Goal: Task Accomplishment & Management: Use online tool/utility

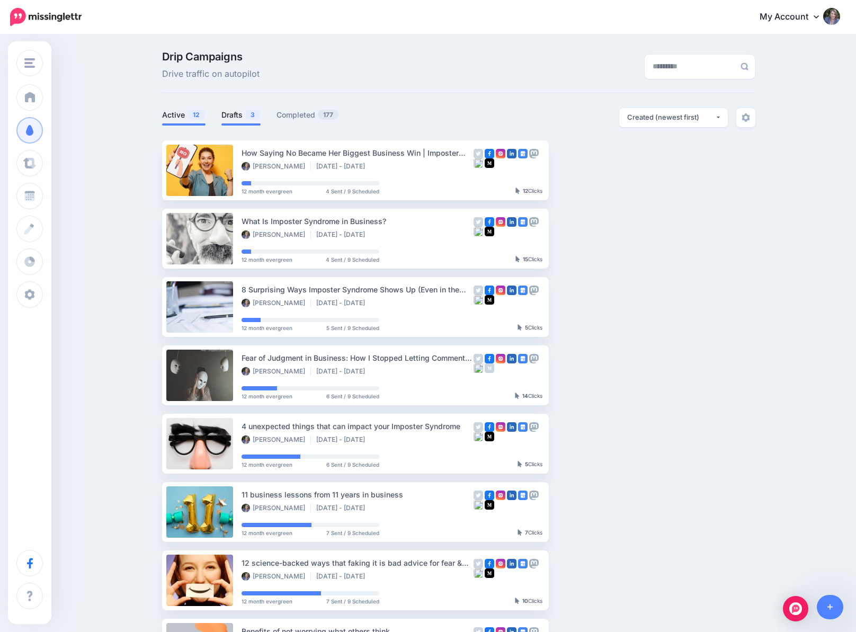
click at [247, 112] on link "Drafts 3" at bounding box center [240, 115] width 39 height 13
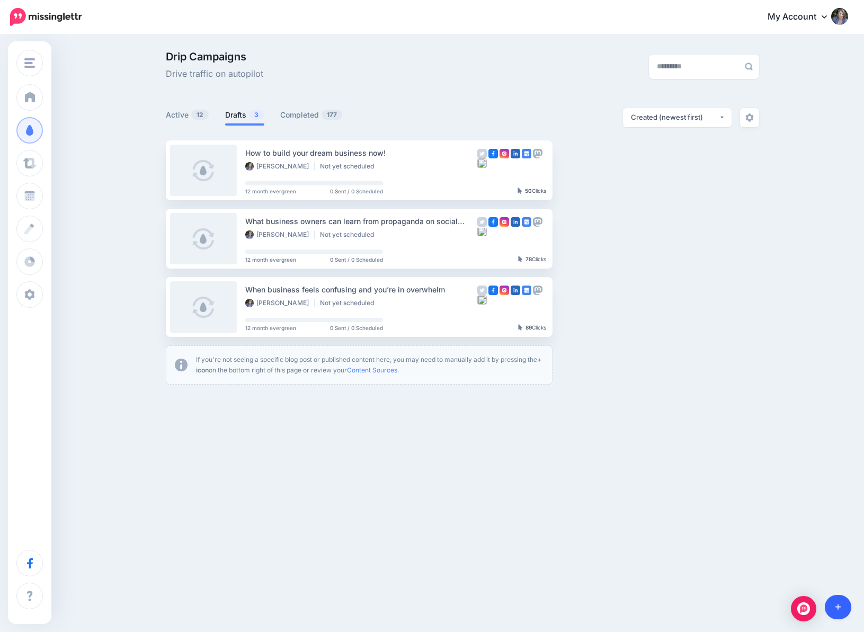
click at [840, 600] on link at bounding box center [838, 607] width 27 height 24
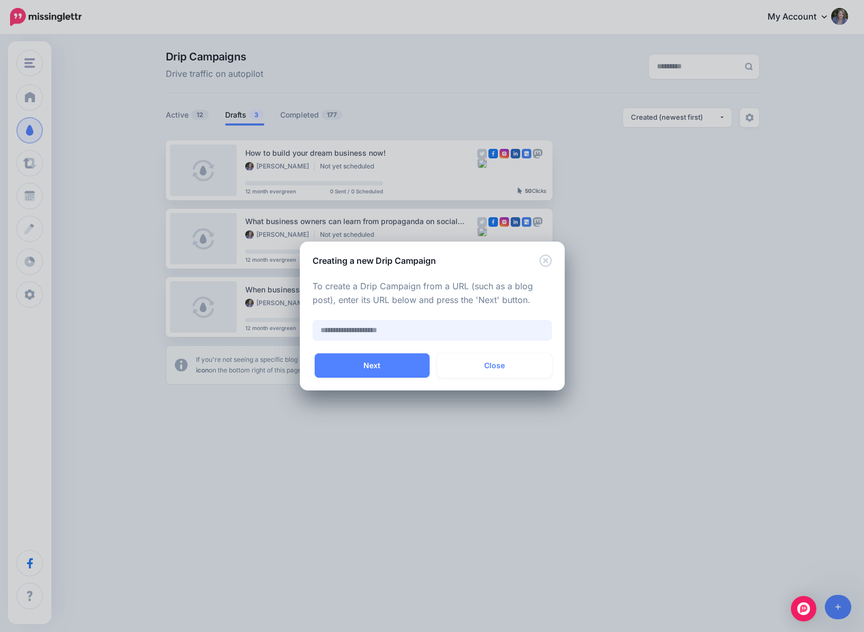
paste input "**********"
type input "**********"
click at [393, 361] on button "Next" at bounding box center [372, 365] width 115 height 24
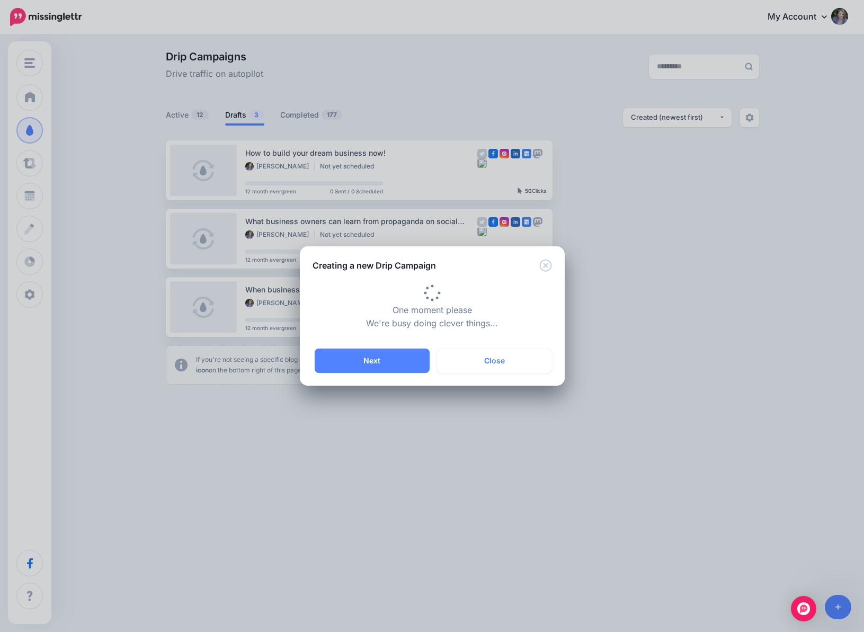
type input "**********"
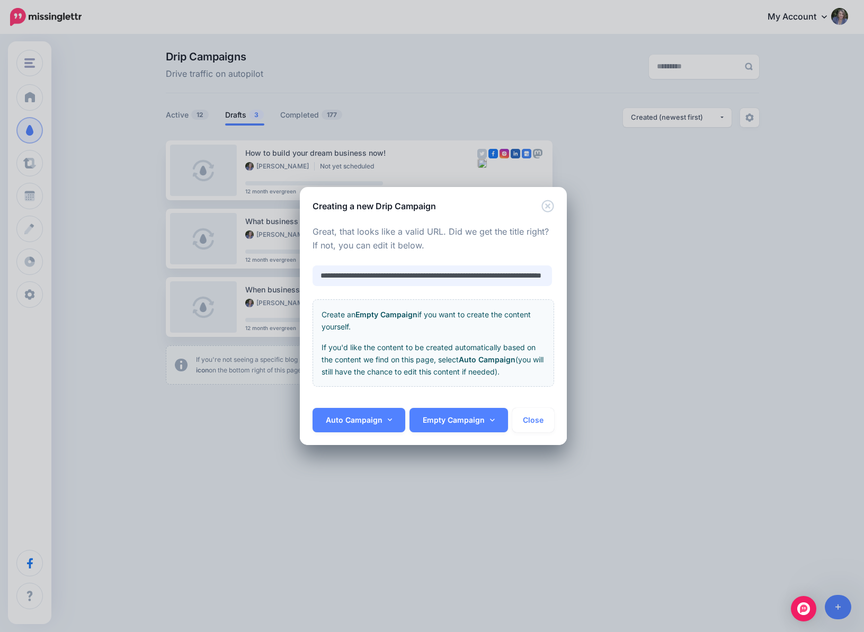
scroll to position [0, 91]
click at [354, 421] on link "Auto Campaign" at bounding box center [359, 420] width 93 height 24
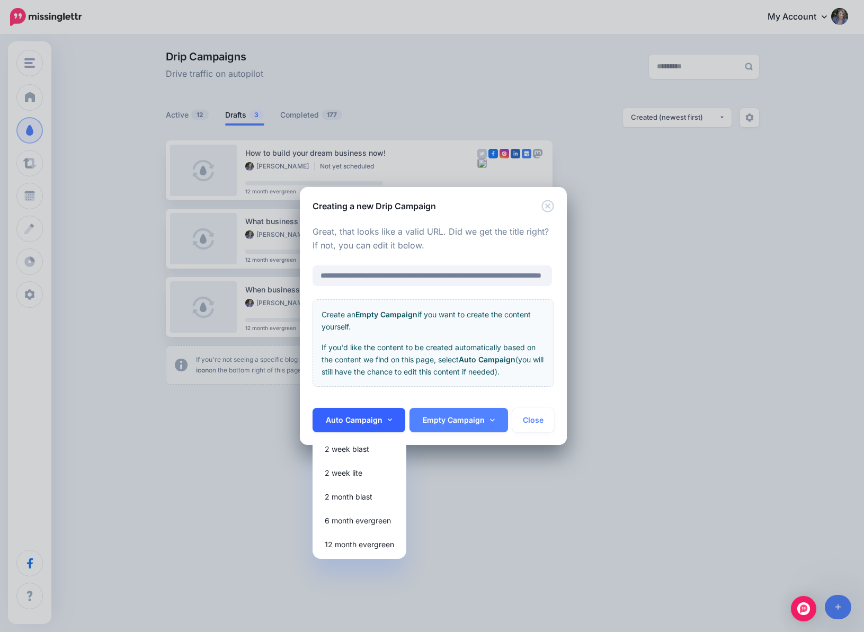
scroll to position [0, 0]
click at [365, 542] on link "12 month evergreen" at bounding box center [359, 544] width 85 height 21
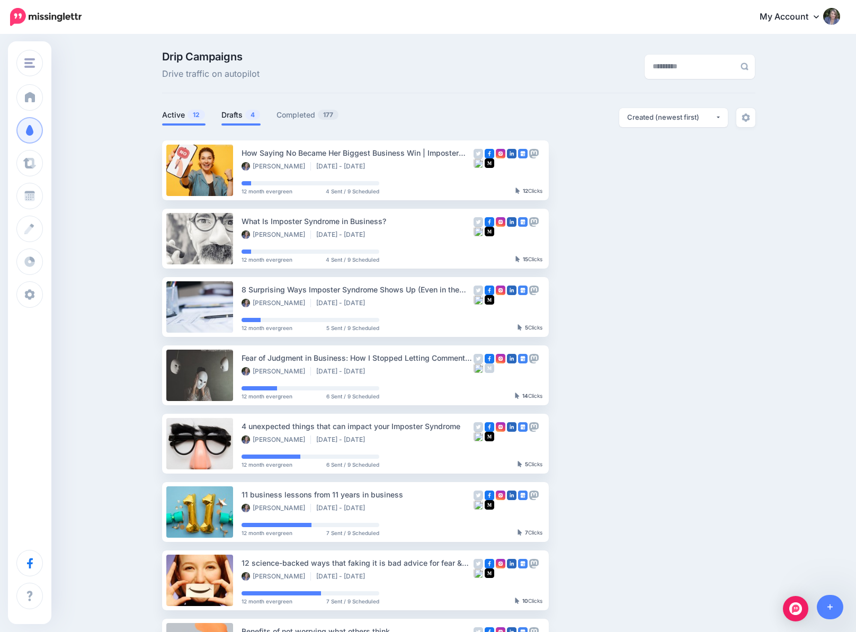
click at [241, 115] on link "Drafts 4" at bounding box center [240, 115] width 39 height 13
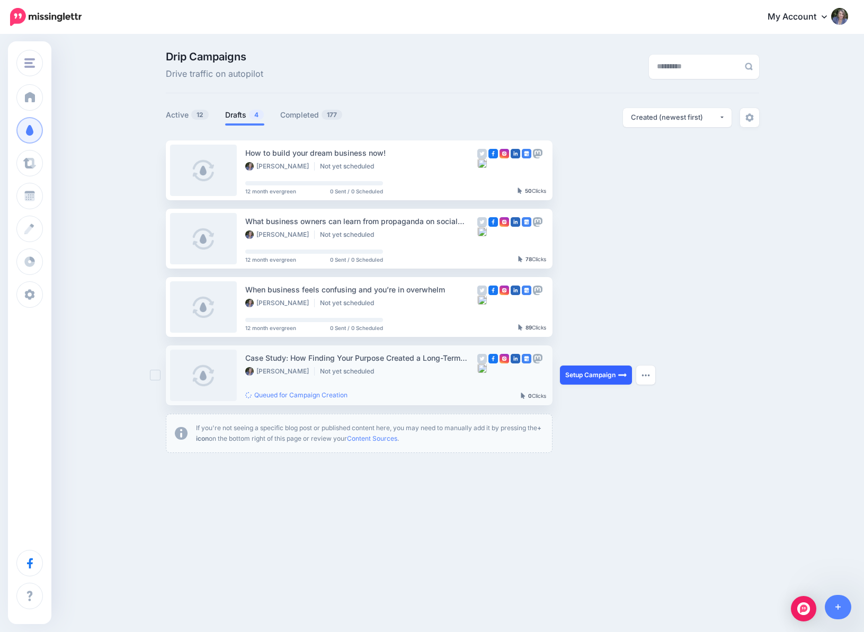
click at [612, 377] on link "Setup Campaign" at bounding box center [596, 375] width 72 height 19
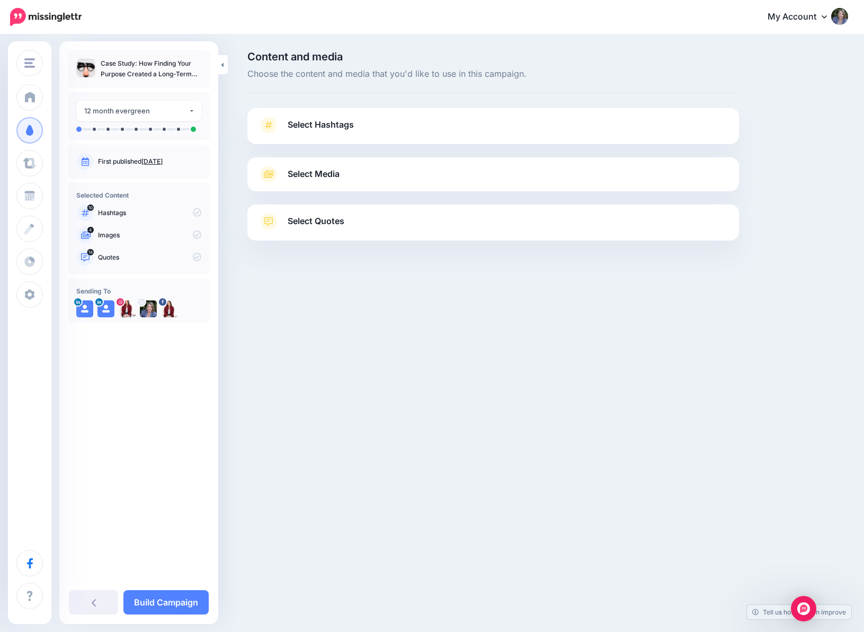
click at [365, 124] on link "Select Hashtags" at bounding box center [493, 131] width 471 height 28
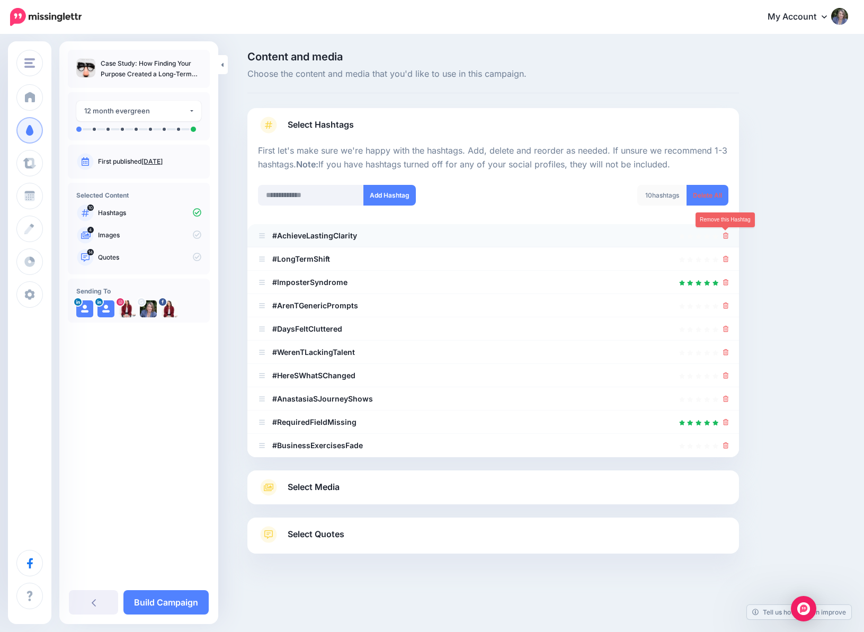
click at [726, 236] on icon at bounding box center [726, 236] width 6 height 6
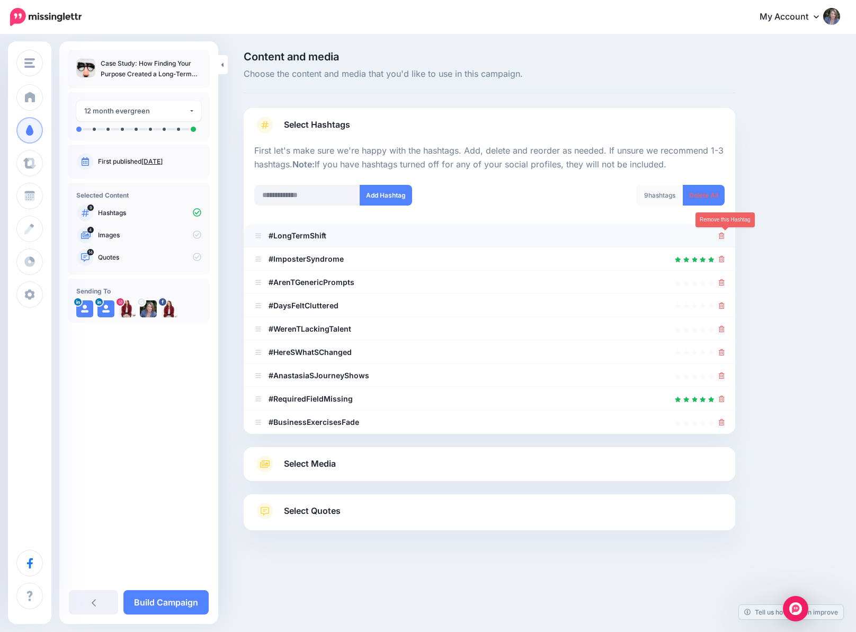
click at [725, 236] on icon at bounding box center [722, 236] width 6 height 6
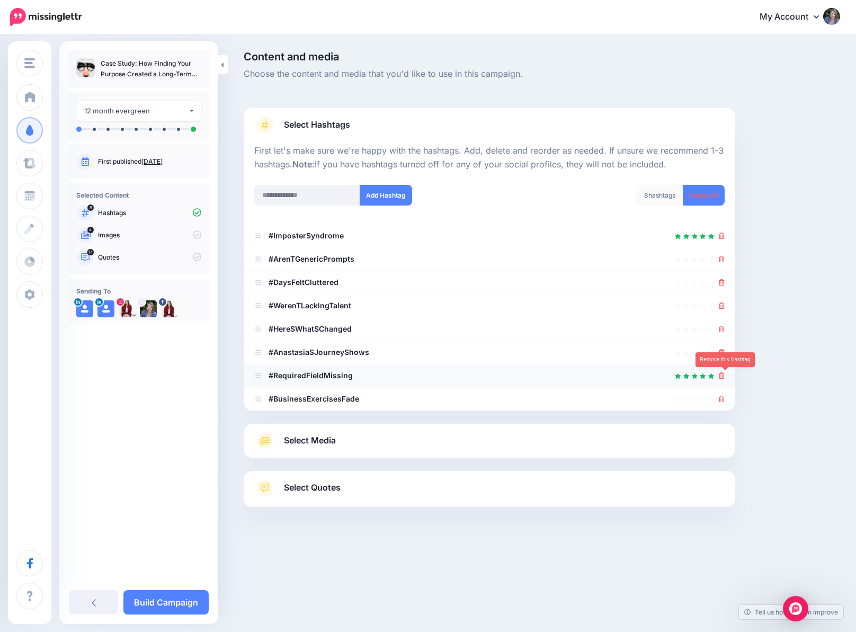
click at [725, 376] on icon at bounding box center [722, 376] width 6 height 6
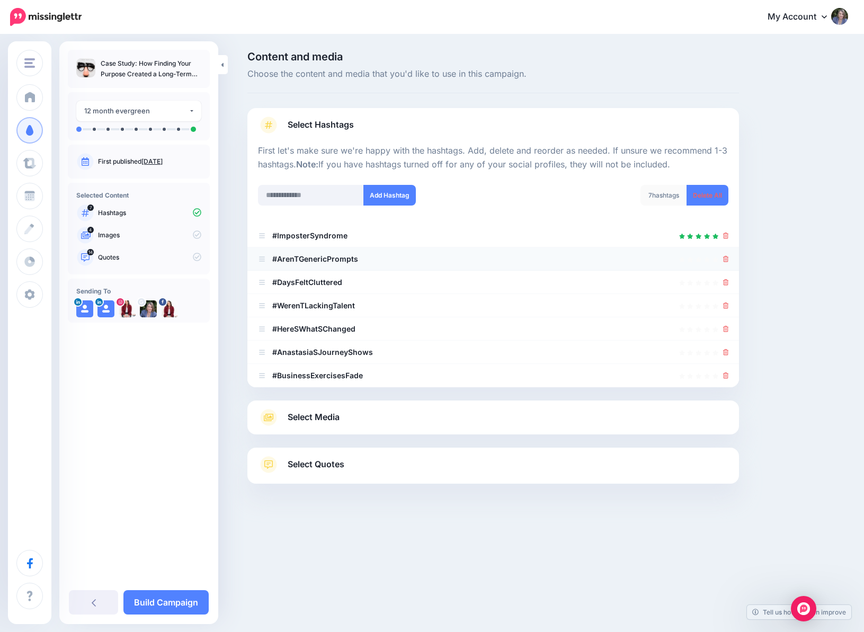
click at [722, 263] on div at bounding box center [493, 259] width 471 height 13
click at [725, 259] on icon at bounding box center [726, 259] width 6 height 6
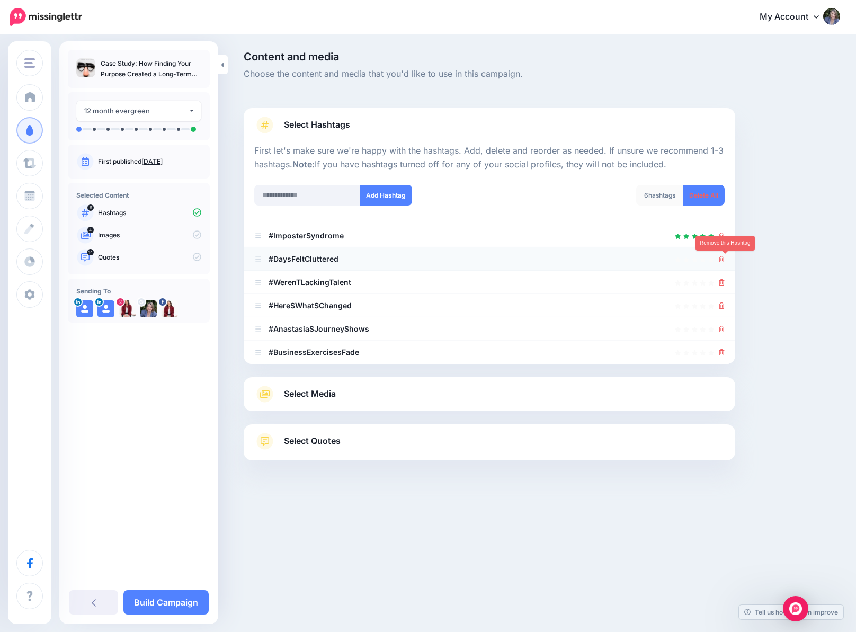
click at [725, 262] on icon at bounding box center [722, 259] width 6 height 6
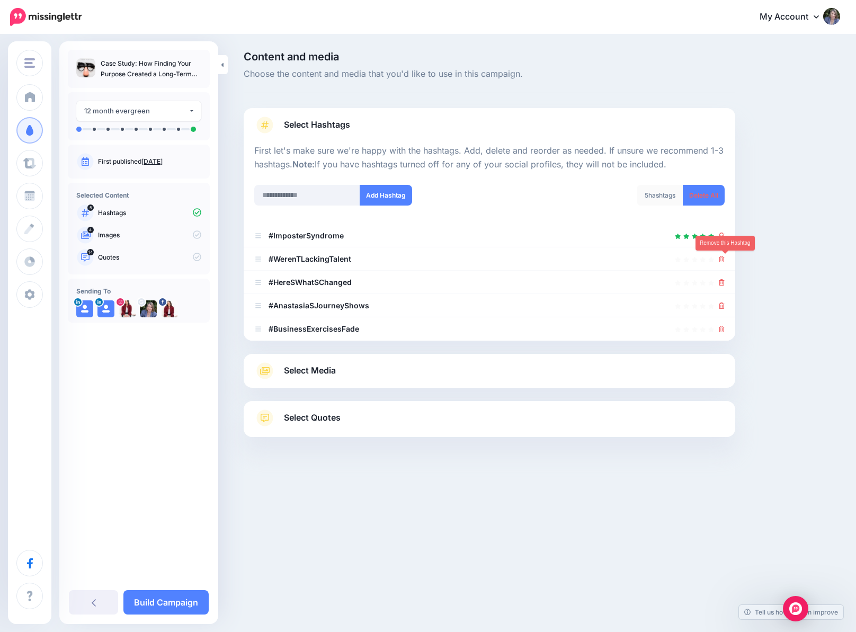
click at [725, 262] on icon at bounding box center [722, 259] width 6 height 6
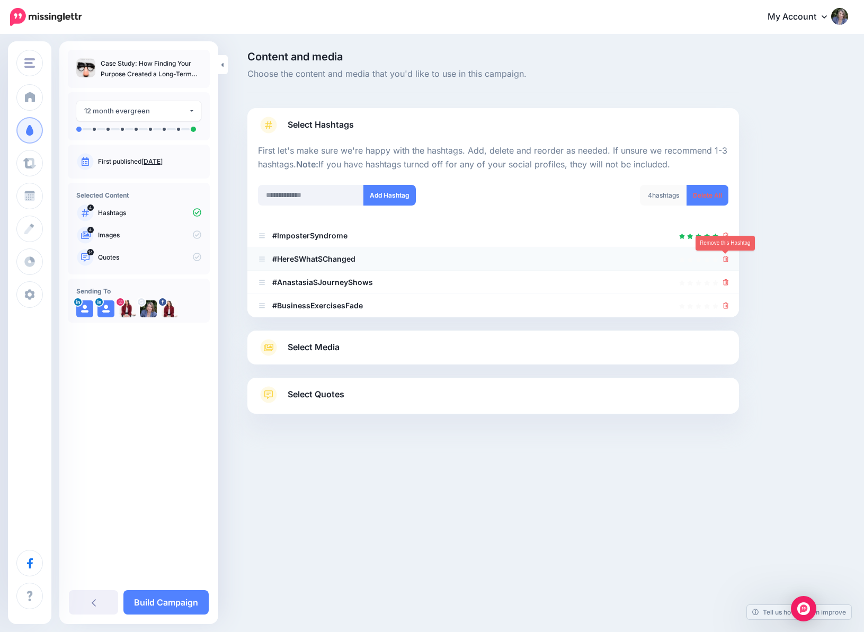
click at [725, 261] on icon at bounding box center [726, 259] width 6 height 6
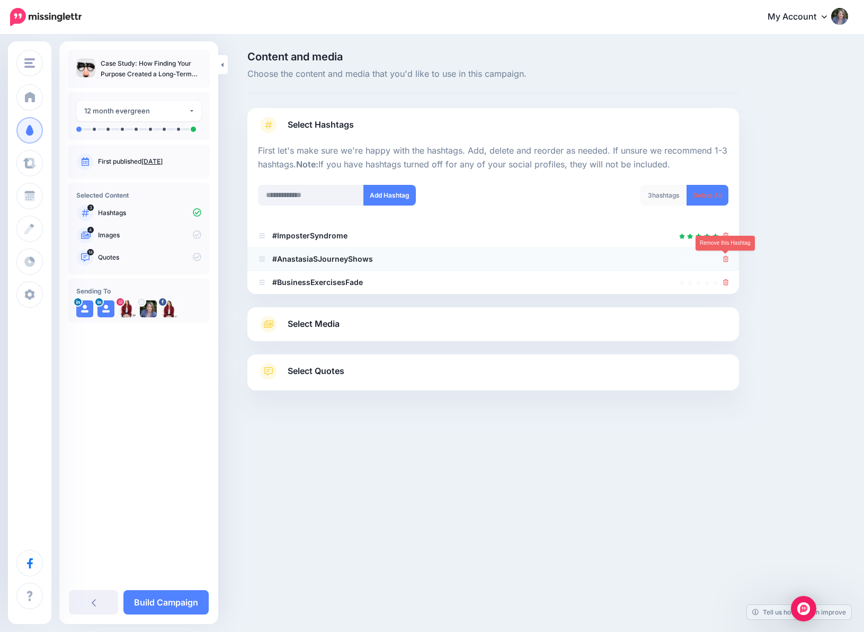
click at [723, 260] on icon at bounding box center [726, 259] width 6 height 6
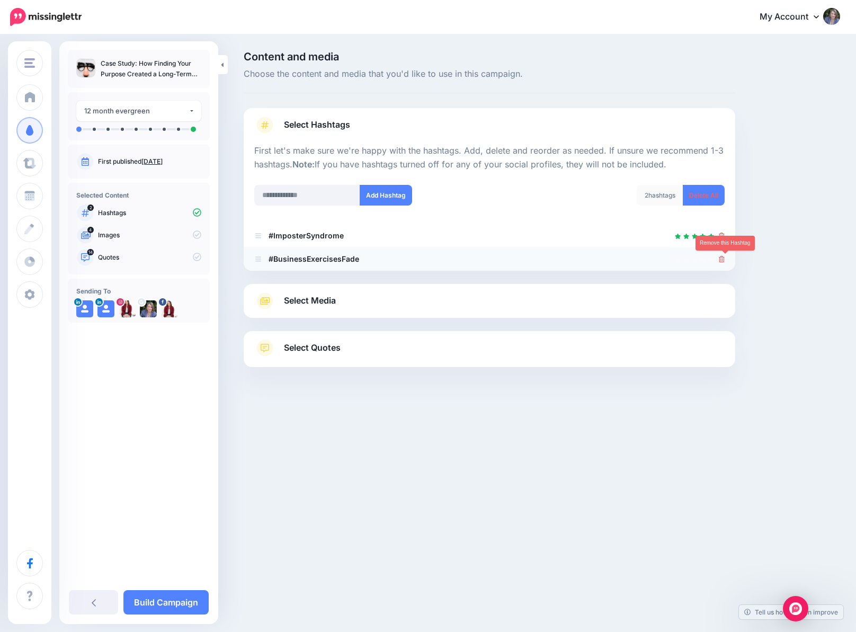
click at [725, 261] on icon at bounding box center [722, 259] width 6 height 6
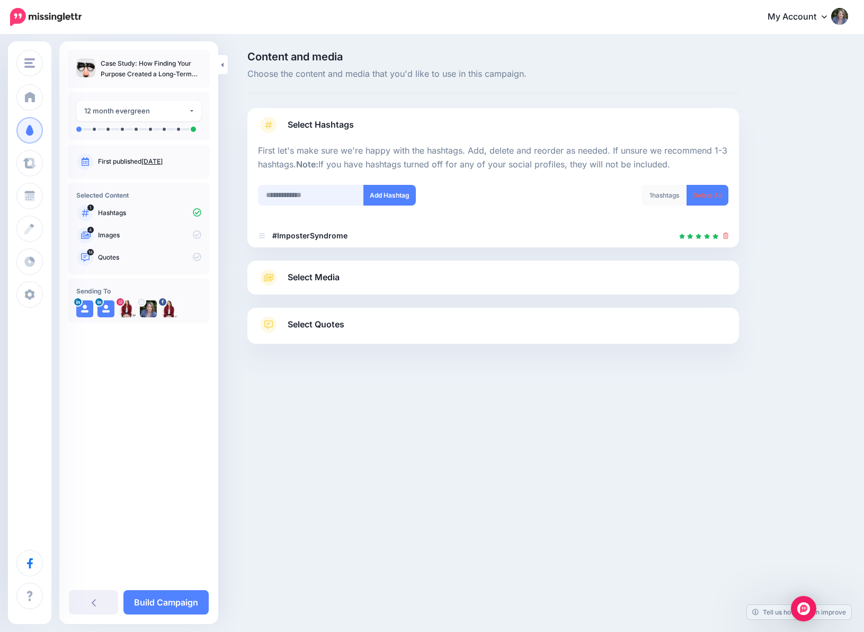
click at [316, 199] on input "text" at bounding box center [311, 195] width 106 height 21
type input "*********"
click at [384, 193] on button "Add Hashtag" at bounding box center [390, 195] width 52 height 21
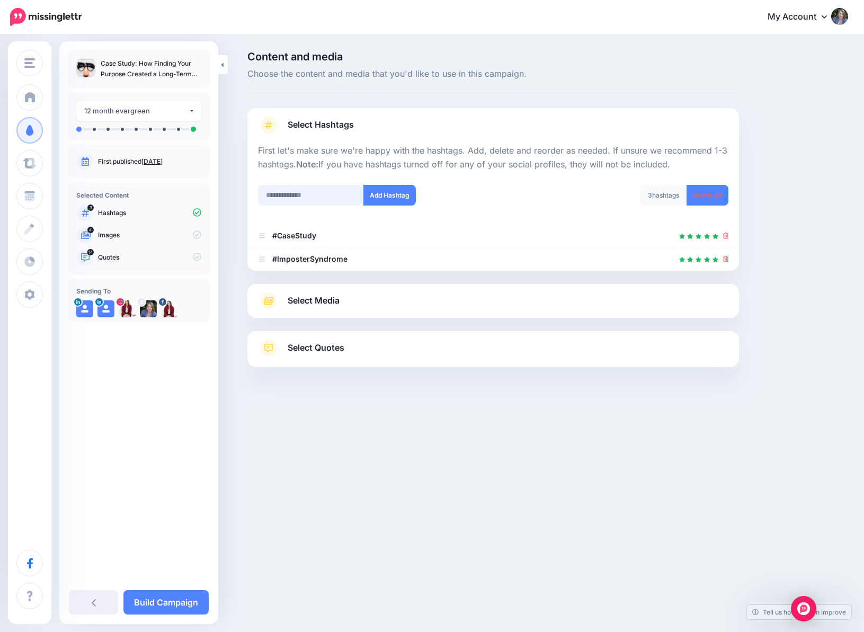
click at [305, 198] on input "text" at bounding box center [311, 195] width 106 height 21
type input "**********"
click at [388, 196] on button "Add Hashtag" at bounding box center [390, 195] width 52 height 21
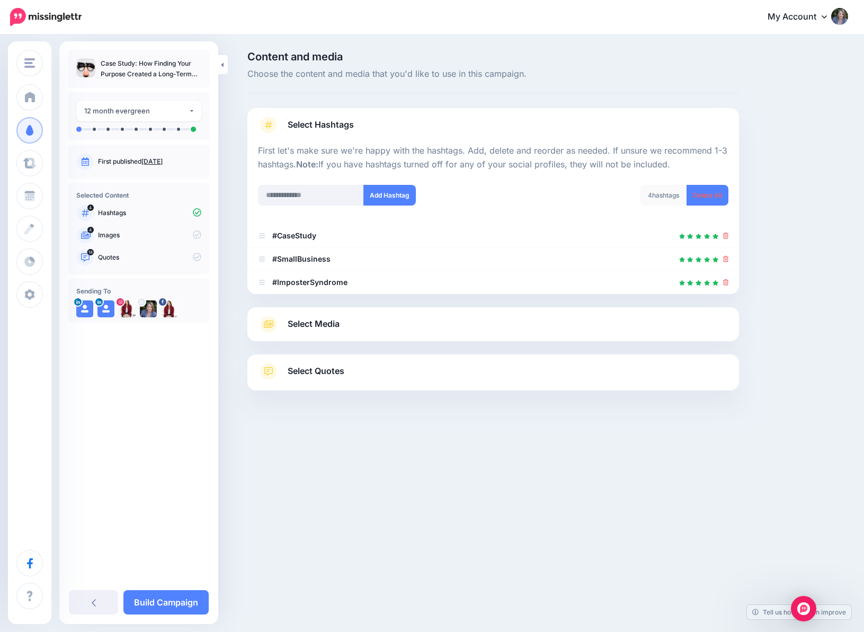
click at [353, 325] on link "Select Media" at bounding box center [493, 324] width 471 height 17
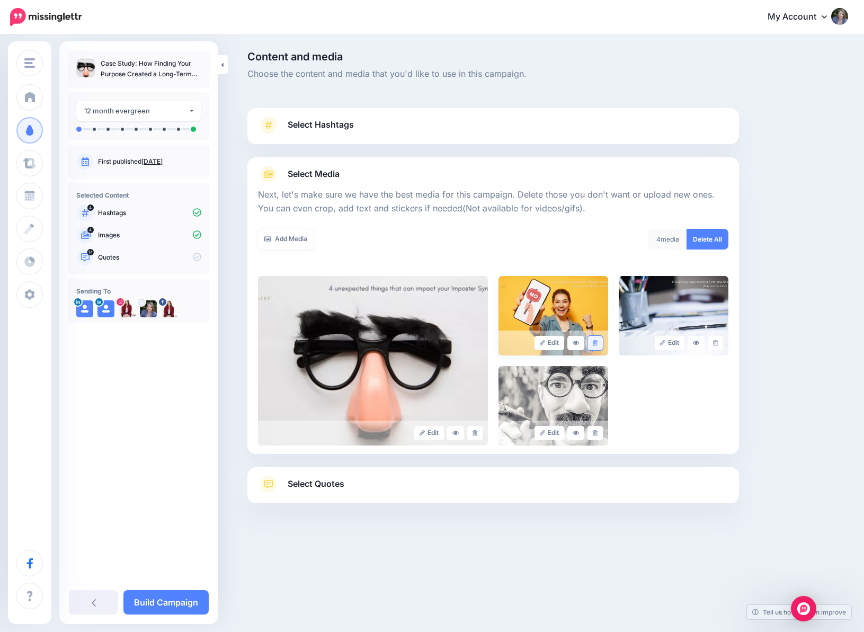
click at [592, 340] on link at bounding box center [595, 343] width 15 height 14
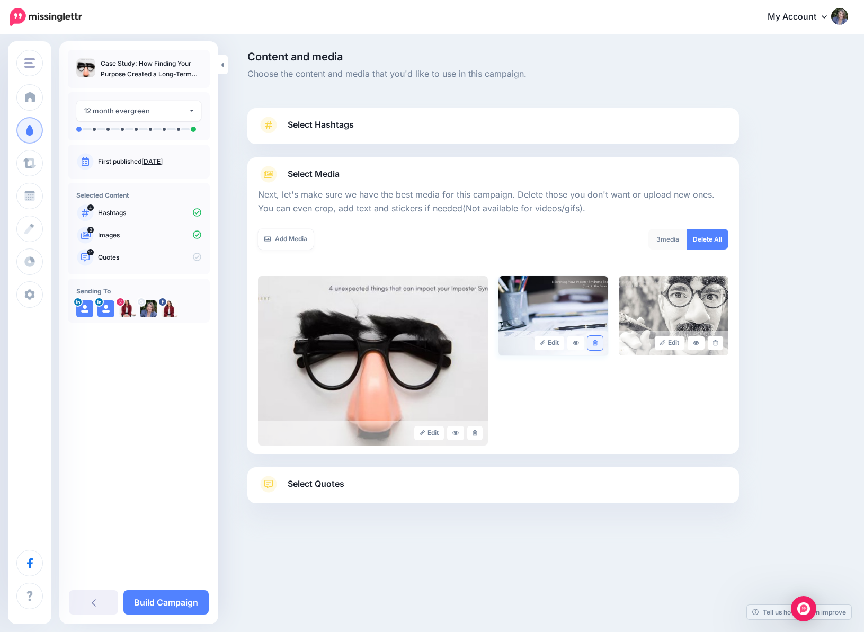
click at [599, 340] on link at bounding box center [595, 343] width 15 height 14
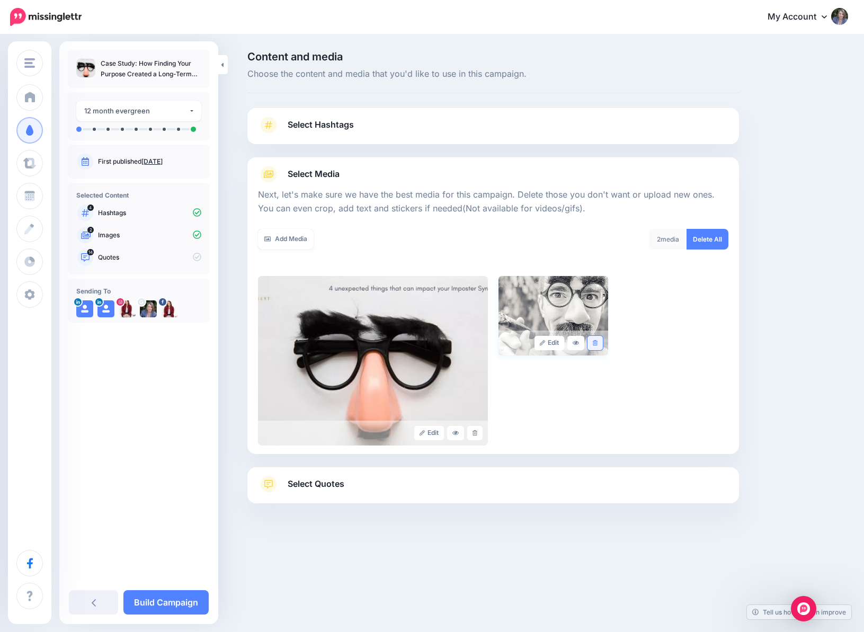
click at [595, 340] on link at bounding box center [595, 343] width 15 height 14
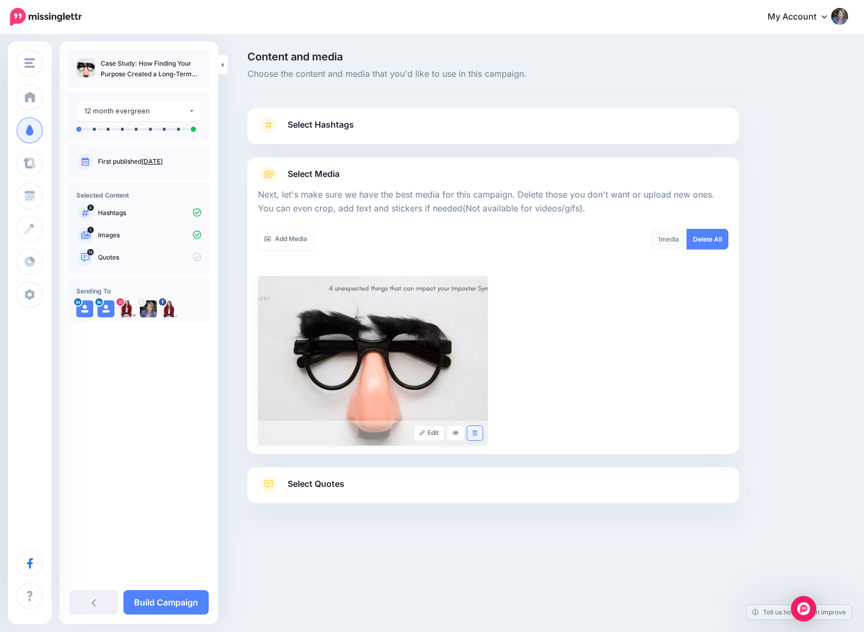
click at [473, 430] on link at bounding box center [474, 433] width 15 height 14
click at [295, 236] on link "Add Media" at bounding box center [286, 239] width 56 height 21
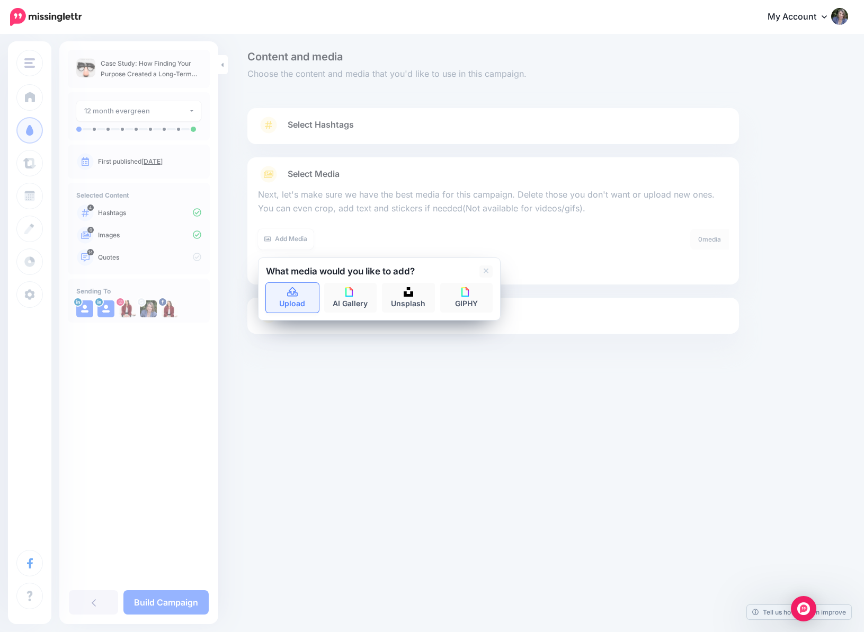
click at [295, 299] on link "Upload" at bounding box center [292, 298] width 53 height 30
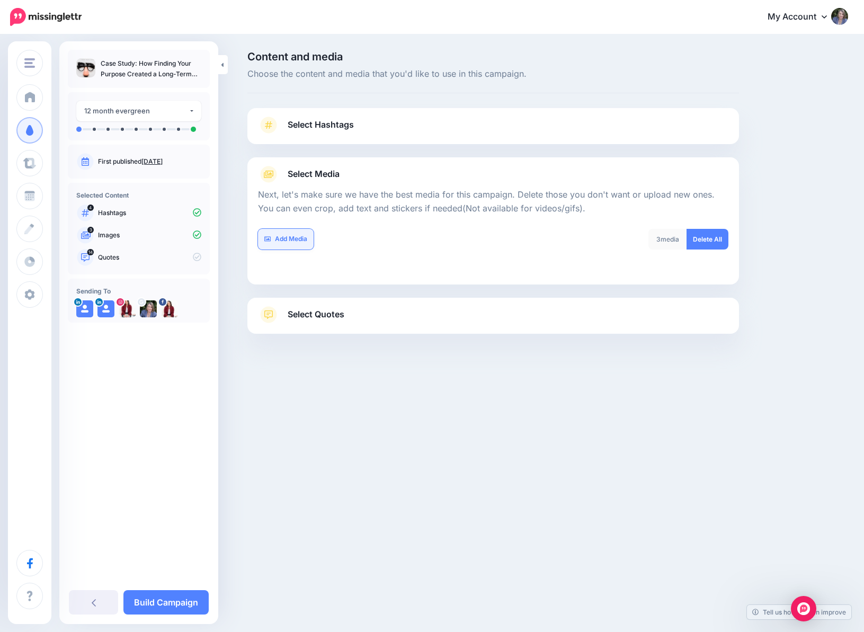
click at [285, 241] on link "Add Media" at bounding box center [286, 239] width 56 height 21
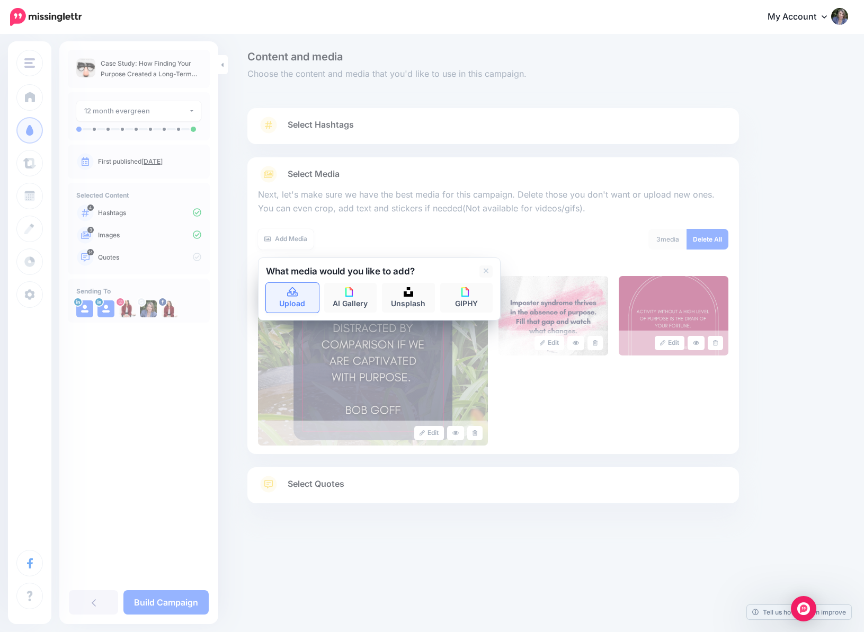
click at [295, 300] on link "Upload" at bounding box center [292, 298] width 53 height 30
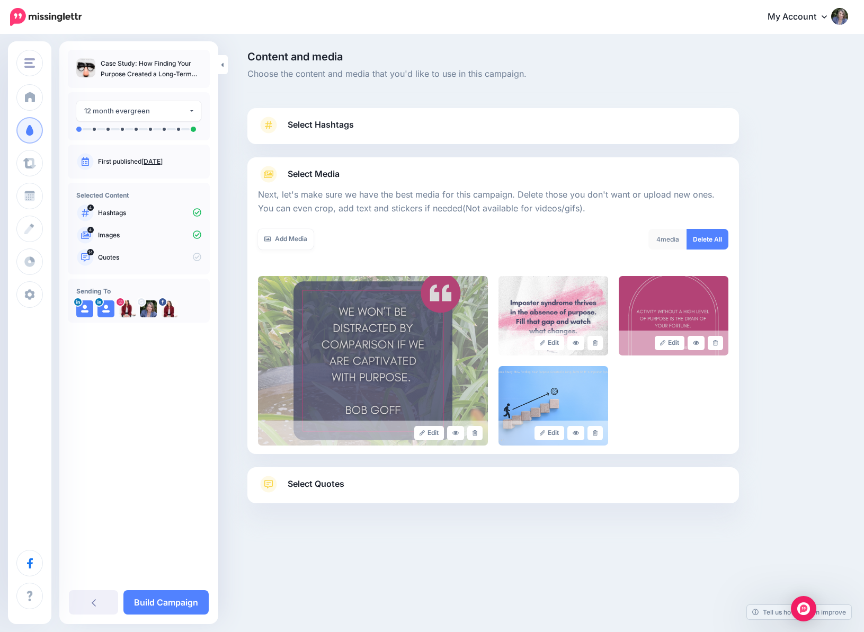
click at [327, 484] on span "Select Quotes" at bounding box center [316, 484] width 57 height 14
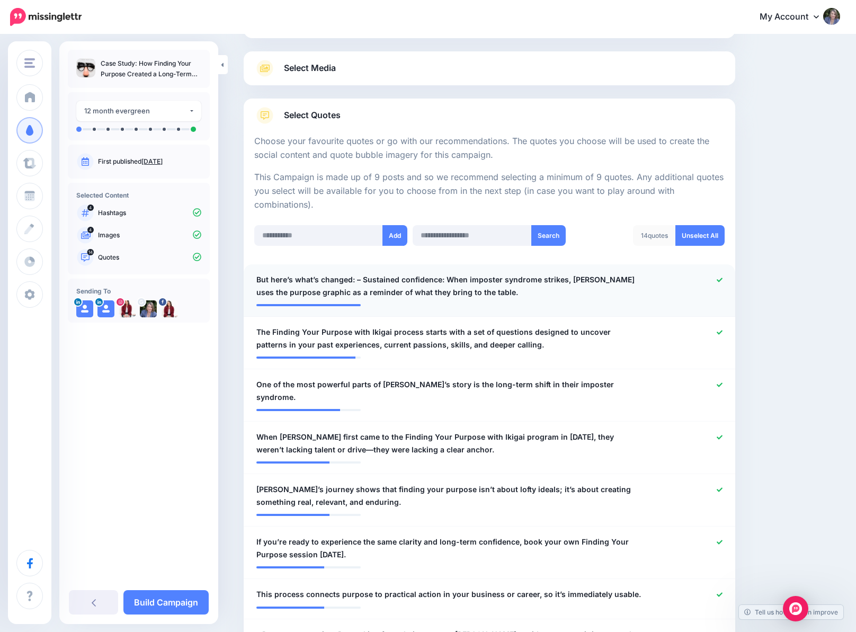
scroll to position [159, 0]
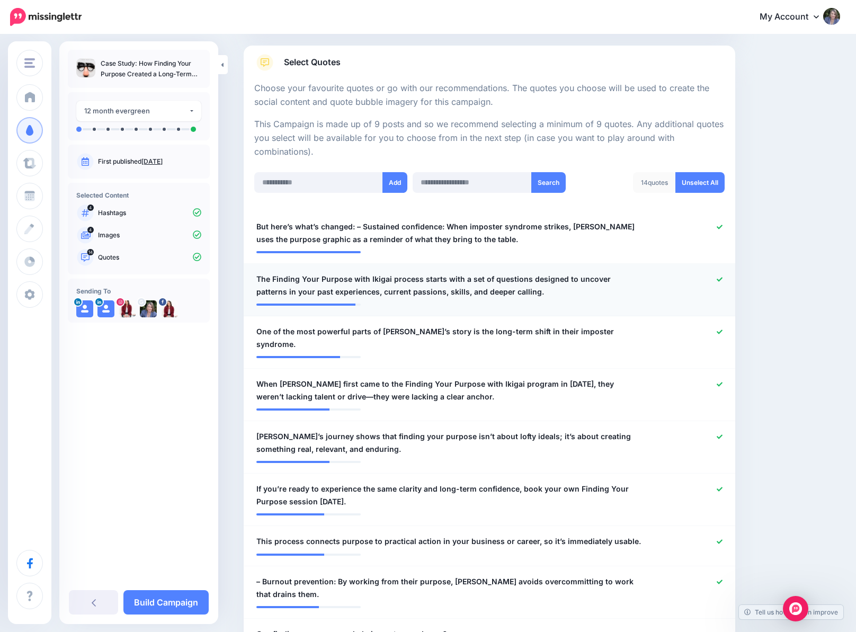
click at [722, 279] on icon at bounding box center [720, 280] width 6 height 6
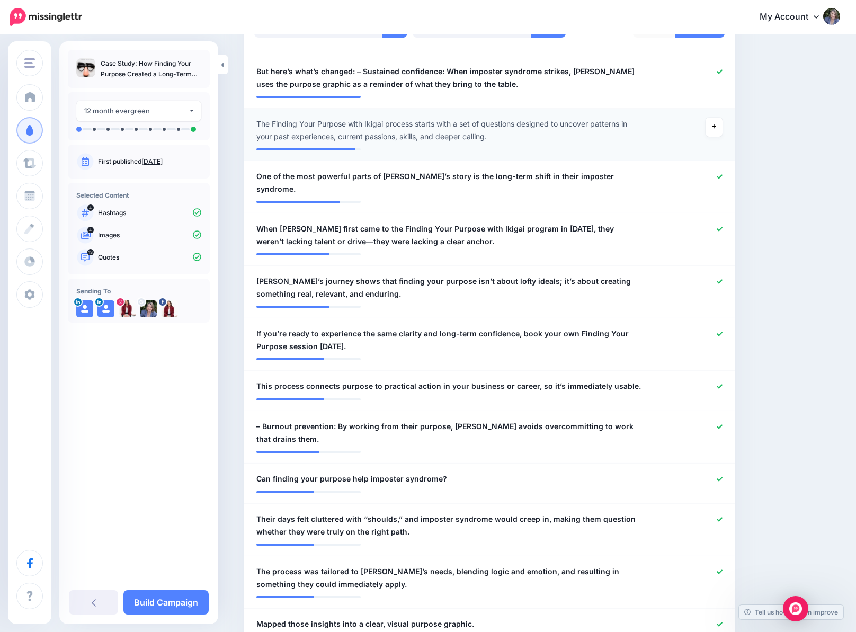
scroll to position [318, 0]
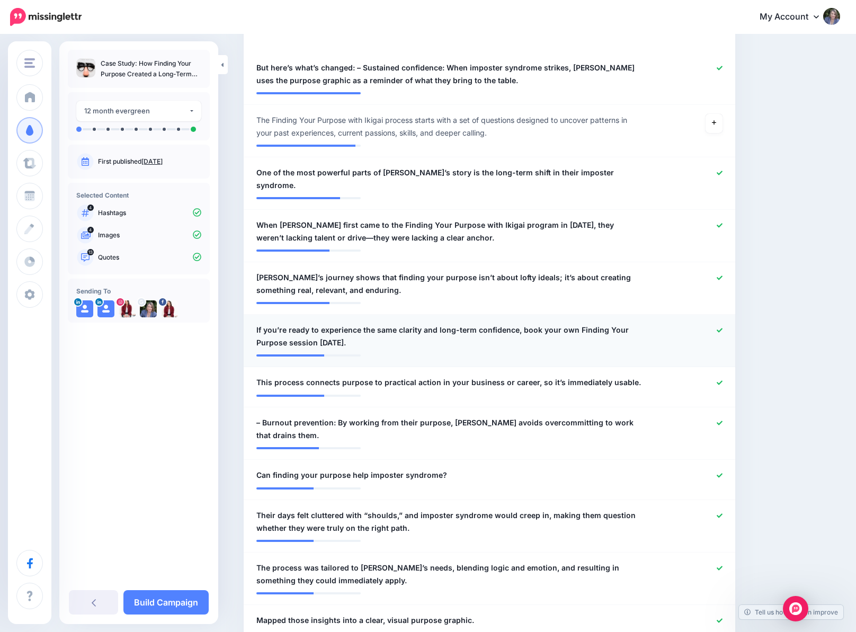
click at [722, 327] on icon at bounding box center [720, 330] width 6 height 6
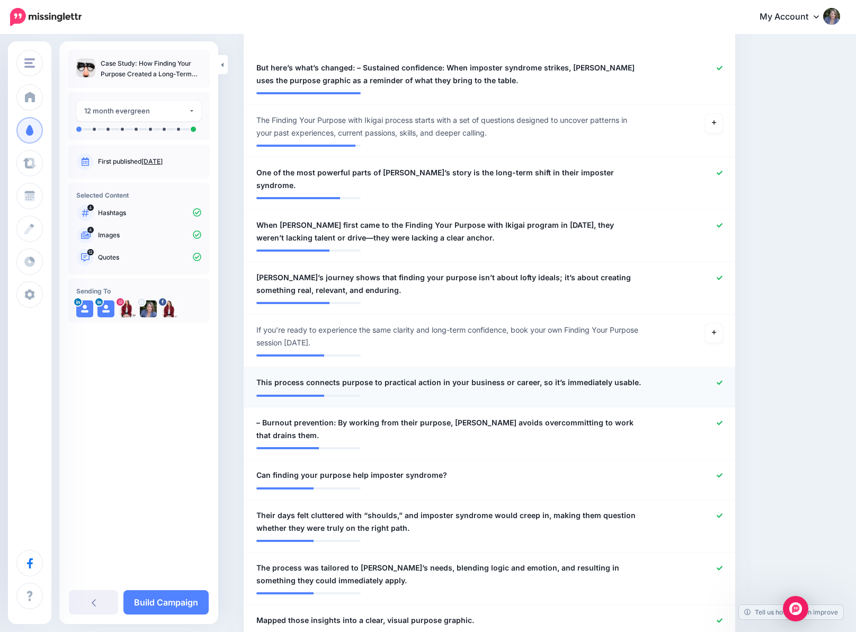
click at [720, 376] on div at bounding box center [690, 382] width 81 height 13
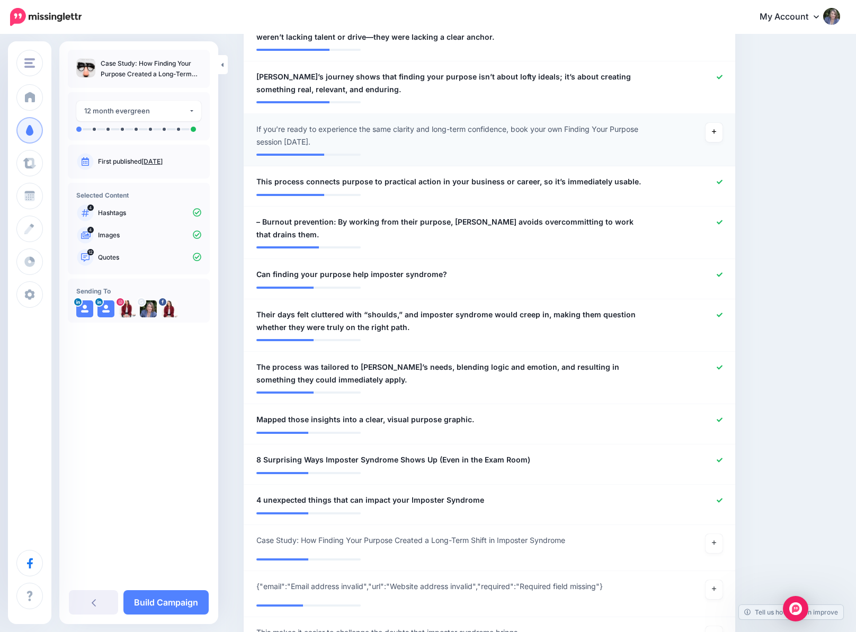
scroll to position [530, 0]
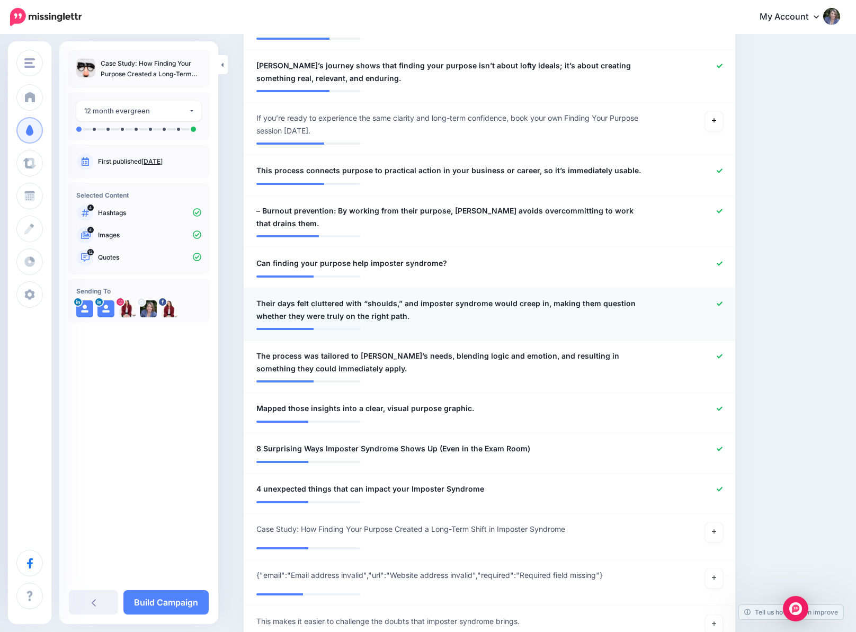
click at [722, 302] on icon at bounding box center [720, 304] width 6 height 4
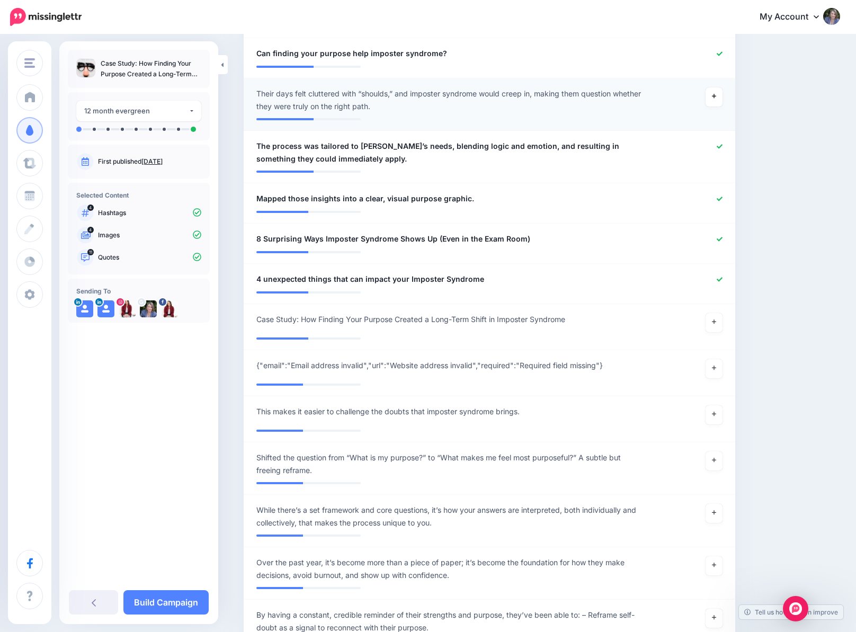
scroll to position [742, 0]
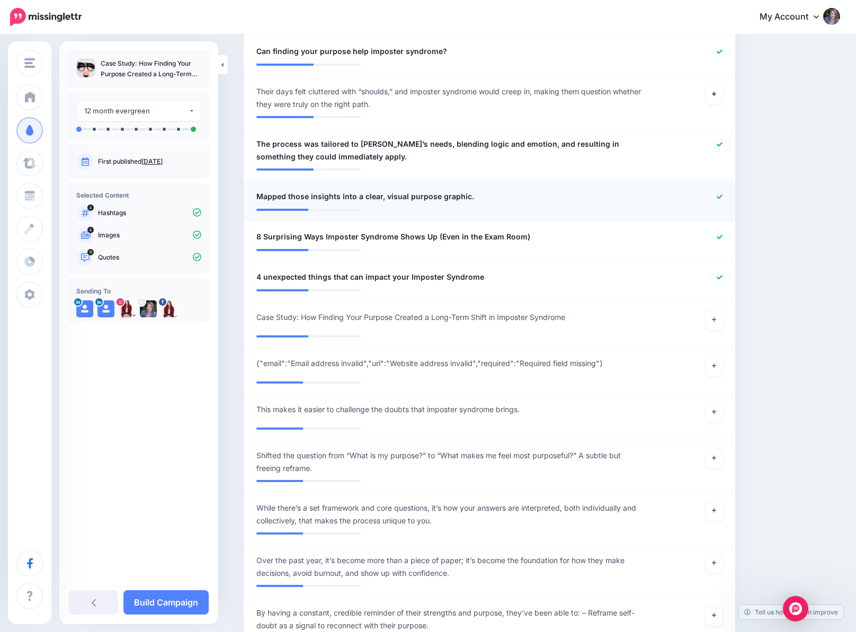
click at [723, 194] on icon at bounding box center [720, 197] width 6 height 6
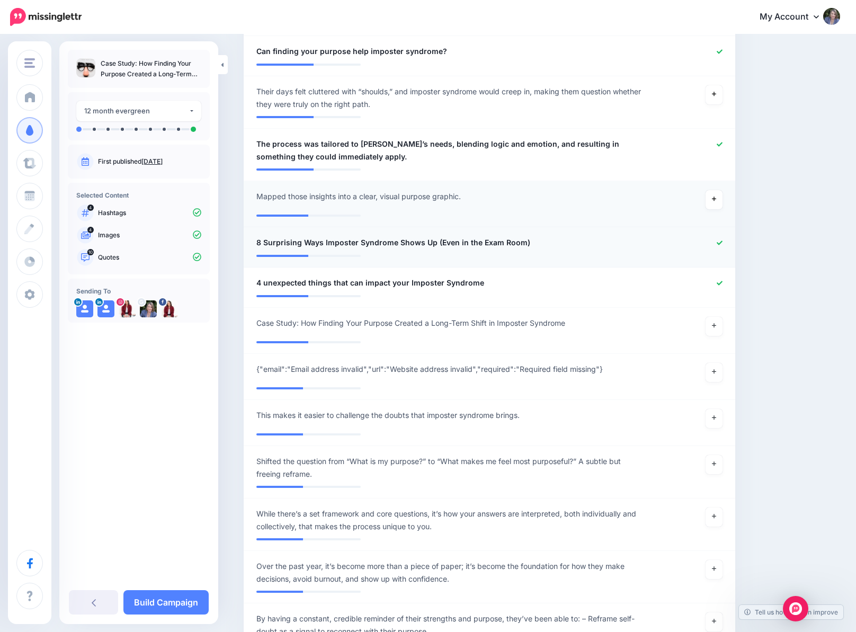
click at [722, 236] on div at bounding box center [690, 242] width 81 height 13
click at [723, 240] on icon at bounding box center [720, 243] width 6 height 6
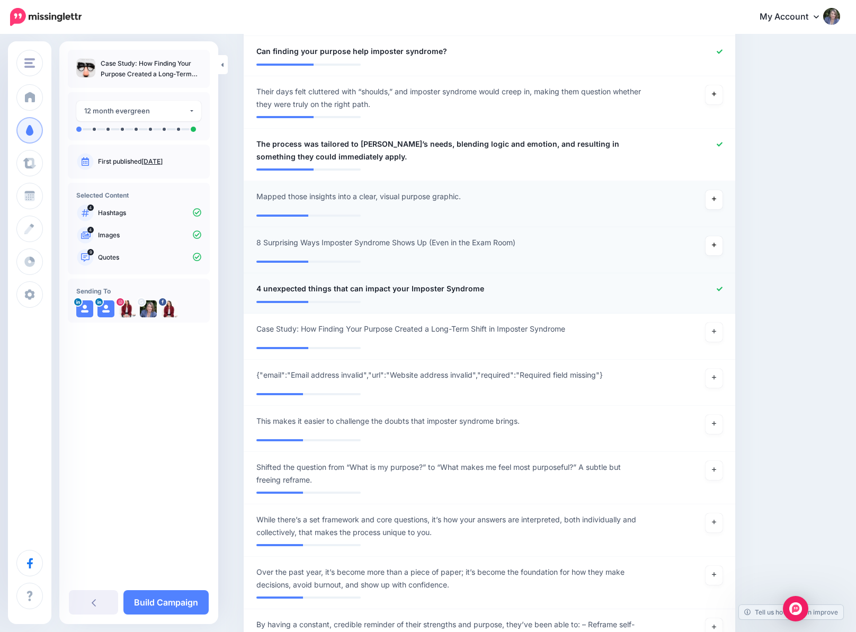
click at [723, 287] on icon at bounding box center [720, 289] width 6 height 4
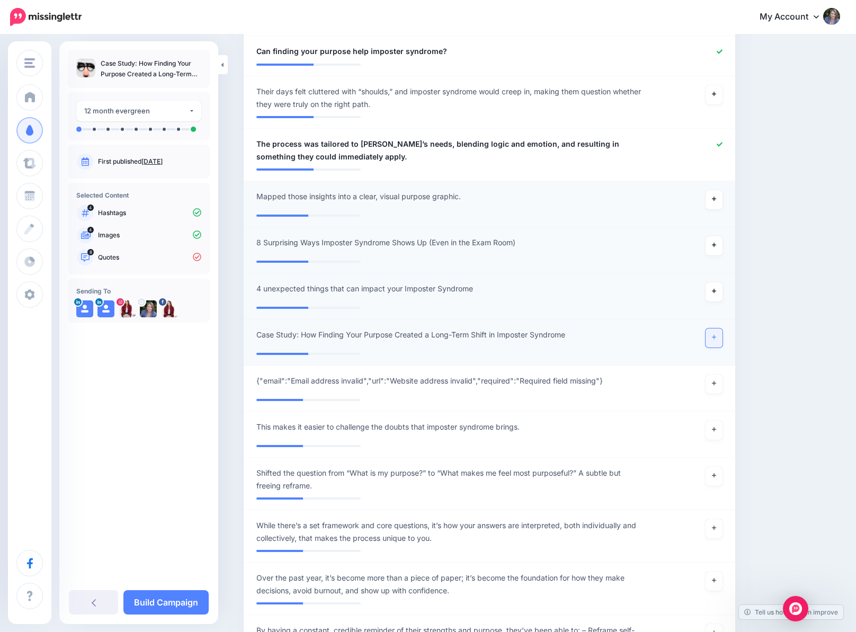
click at [716, 330] on link at bounding box center [714, 338] width 17 height 19
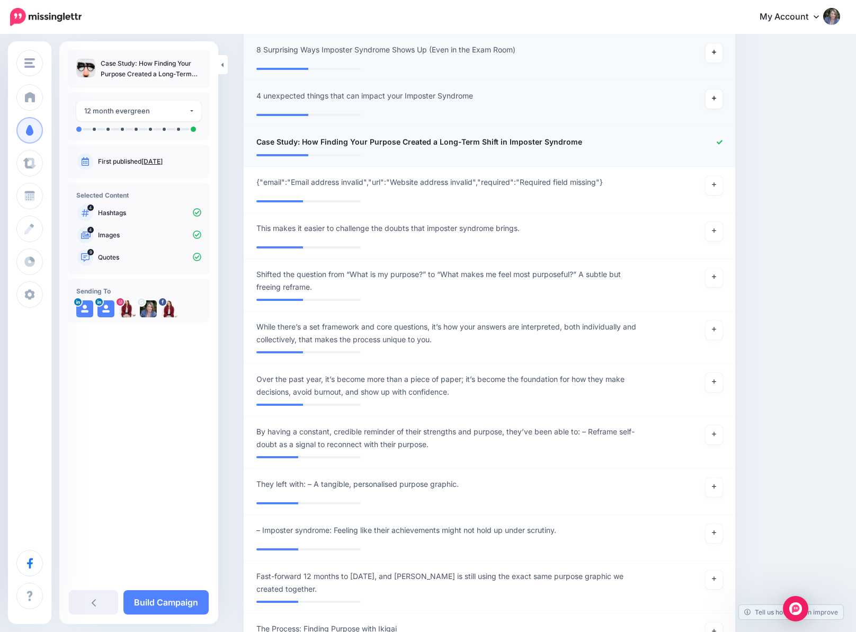
scroll to position [954, 0]
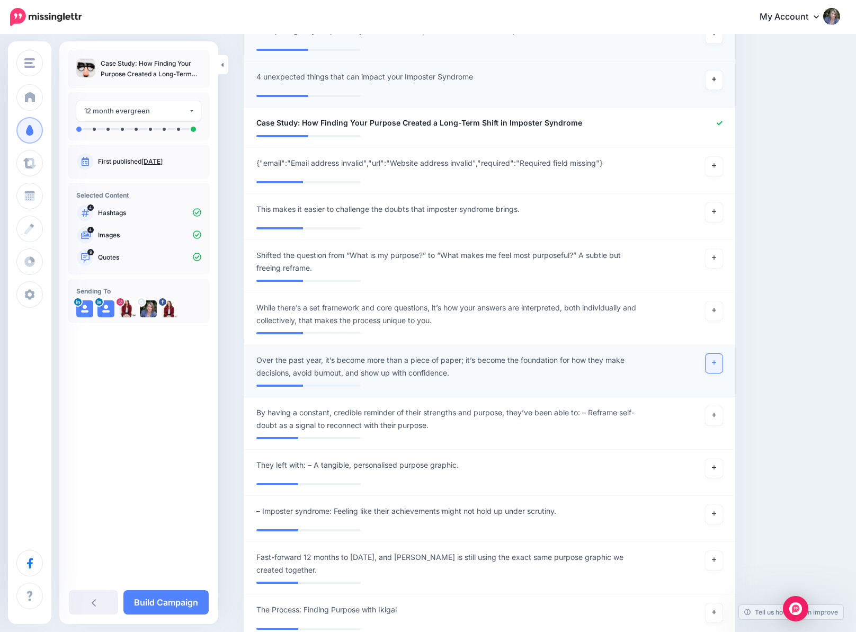
click at [721, 354] on link at bounding box center [714, 363] width 17 height 19
click at [716, 406] on link at bounding box center [714, 415] width 17 height 19
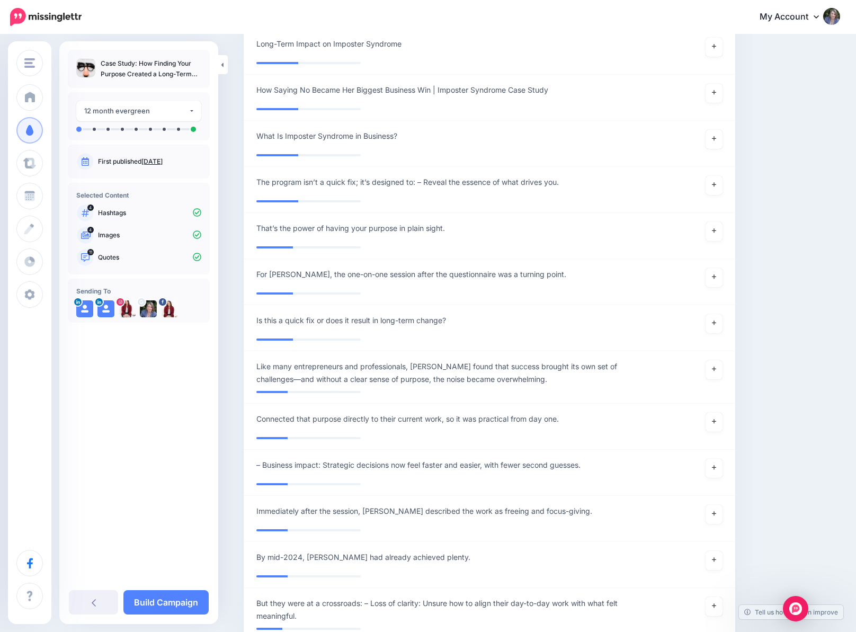
scroll to position [1590, 0]
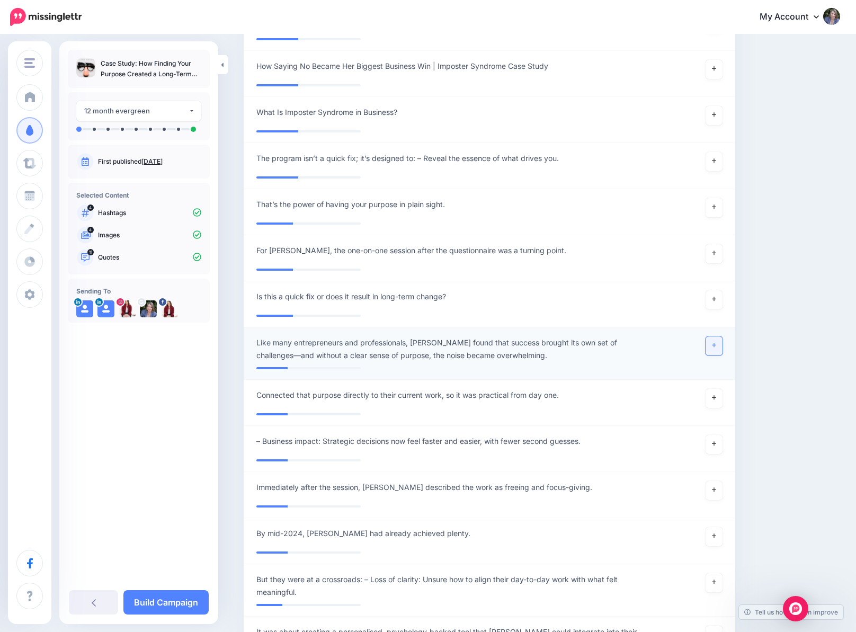
click at [715, 336] on link at bounding box center [714, 345] width 17 height 19
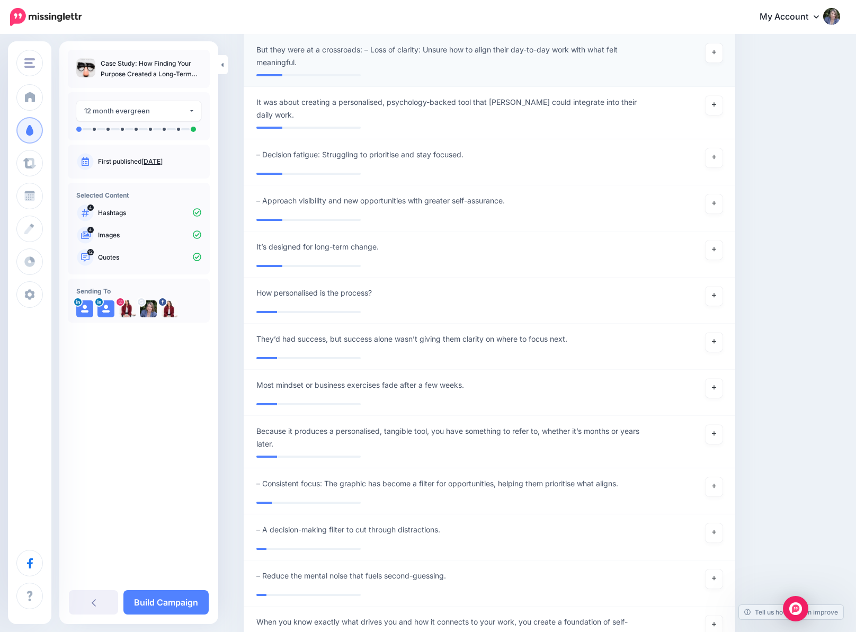
scroll to position [2173, 0]
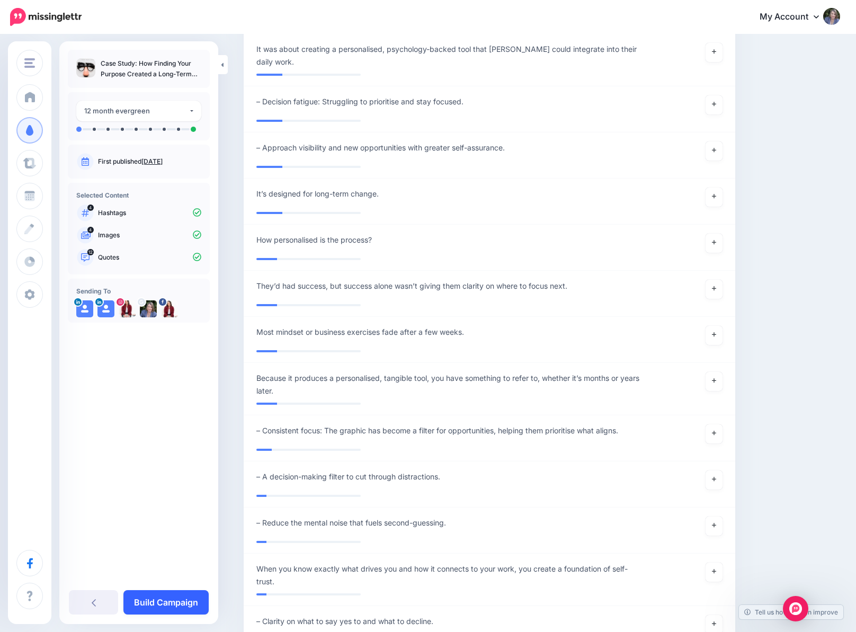
click at [175, 605] on link "Build Campaign" at bounding box center [165, 602] width 85 height 24
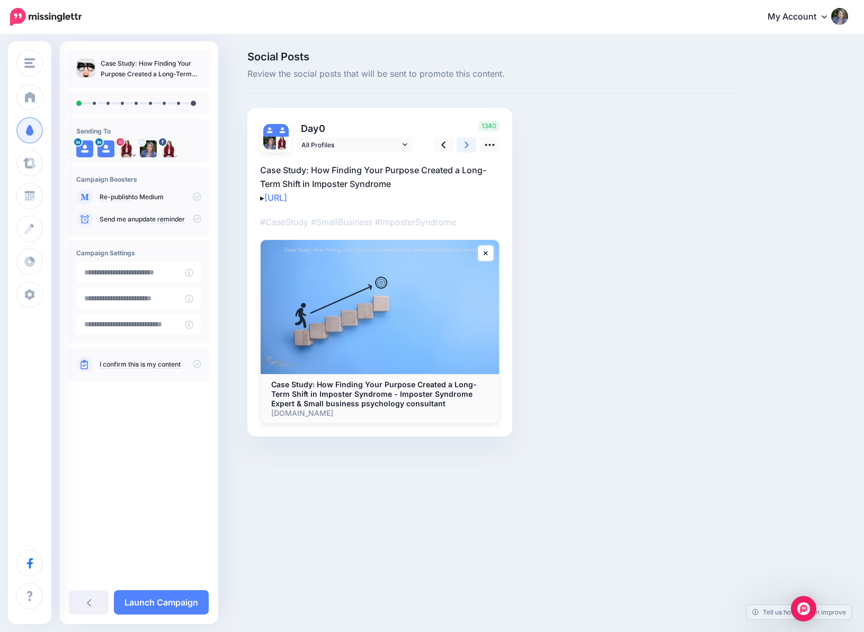
click at [469, 146] on link at bounding box center [467, 144] width 20 height 15
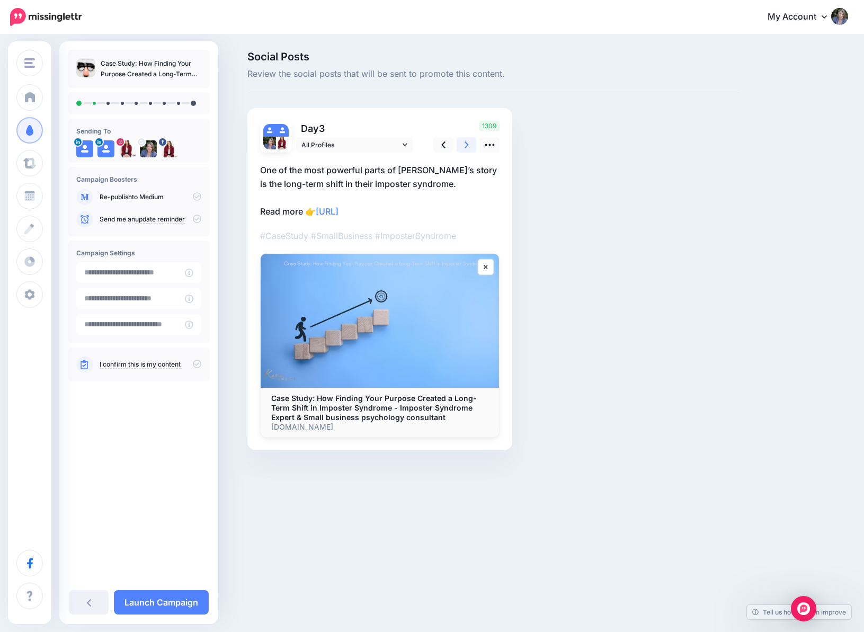
click at [469, 146] on link at bounding box center [467, 144] width 20 height 15
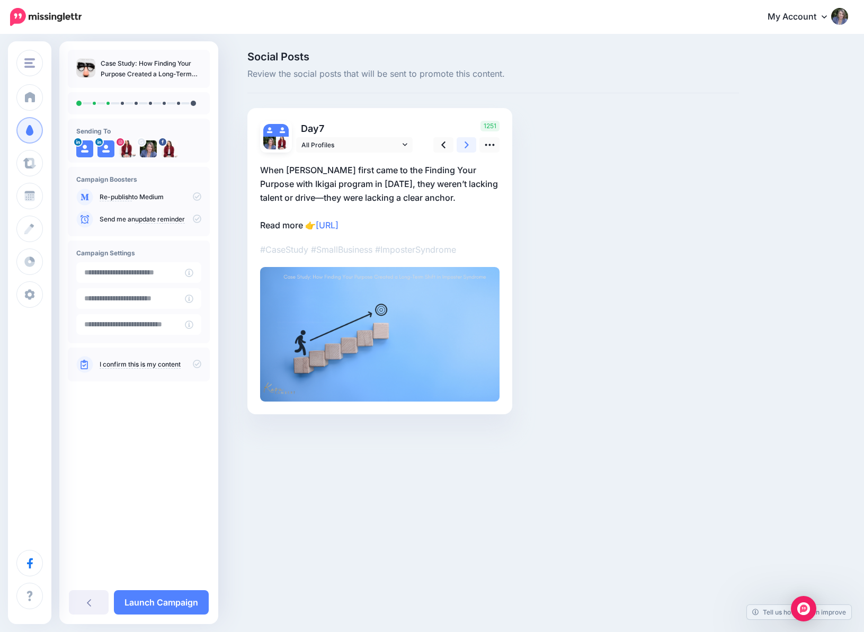
click at [469, 146] on link at bounding box center [467, 144] width 20 height 15
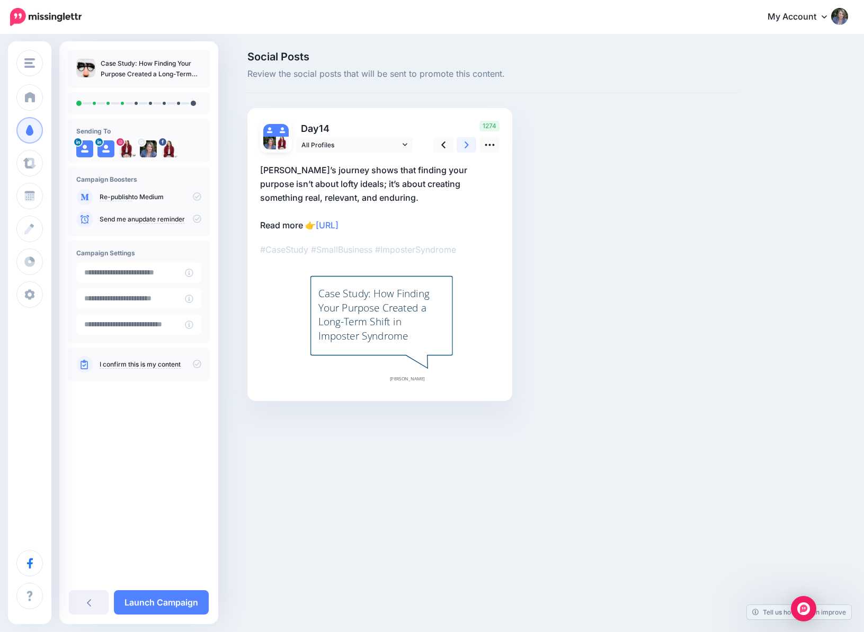
click at [469, 146] on link at bounding box center [467, 144] width 20 height 15
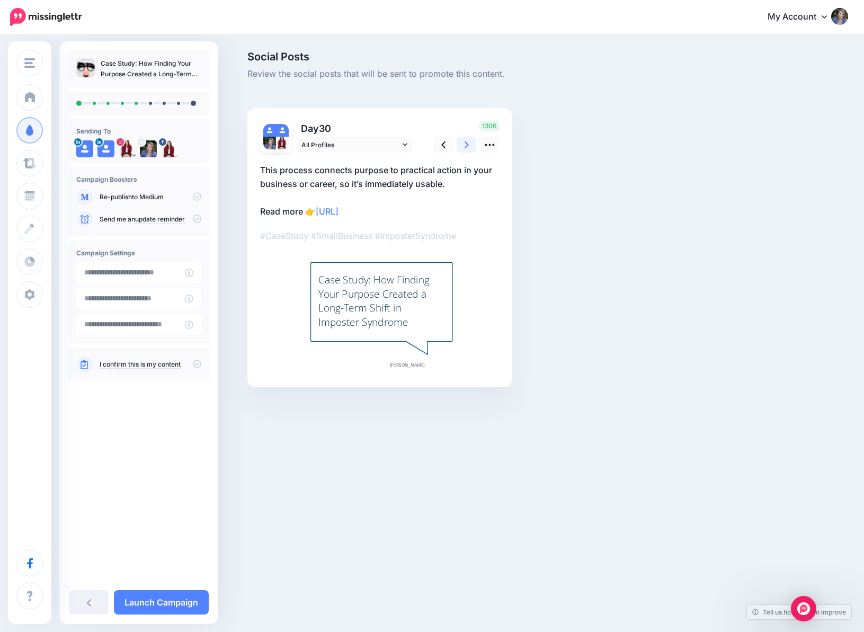
click at [469, 146] on link at bounding box center [467, 144] width 20 height 15
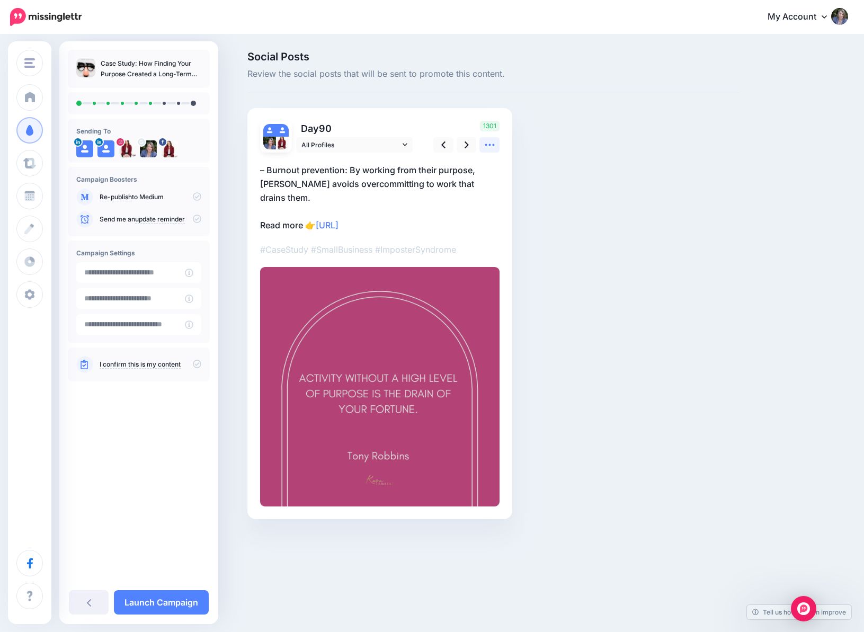
click at [492, 145] on icon at bounding box center [489, 144] width 11 height 11
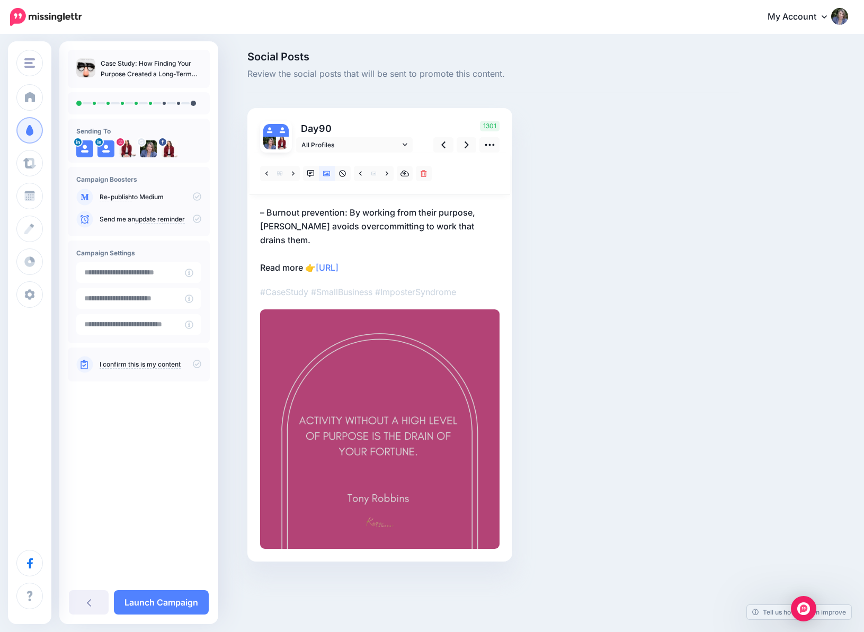
click at [263, 211] on p "– Burnout prevention: By working from their purpose, Anastasia avoids overcommi…" at bounding box center [380, 240] width 240 height 69
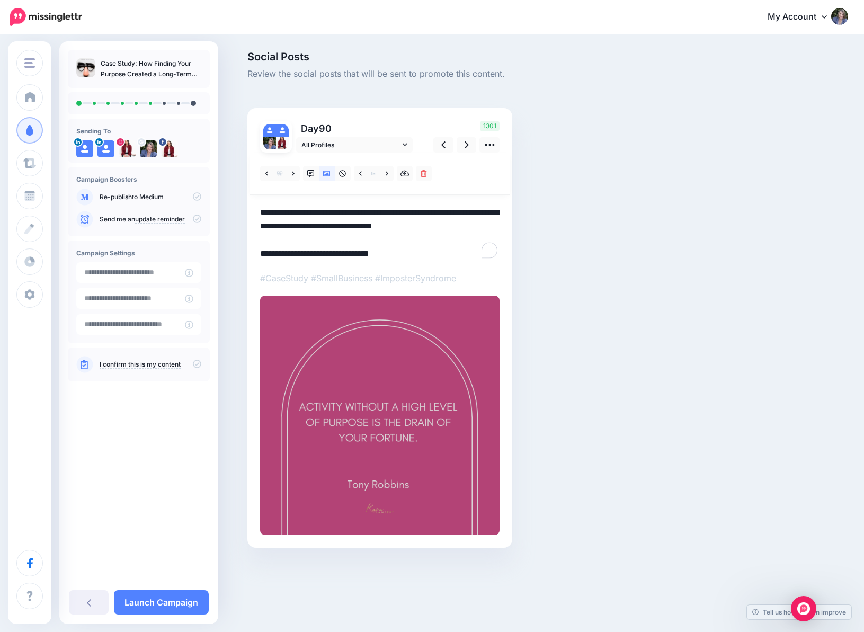
click at [268, 212] on textarea "**********" at bounding box center [380, 233] width 240 height 55
type textarea "**********"
click at [466, 143] on icon at bounding box center [467, 144] width 4 height 7
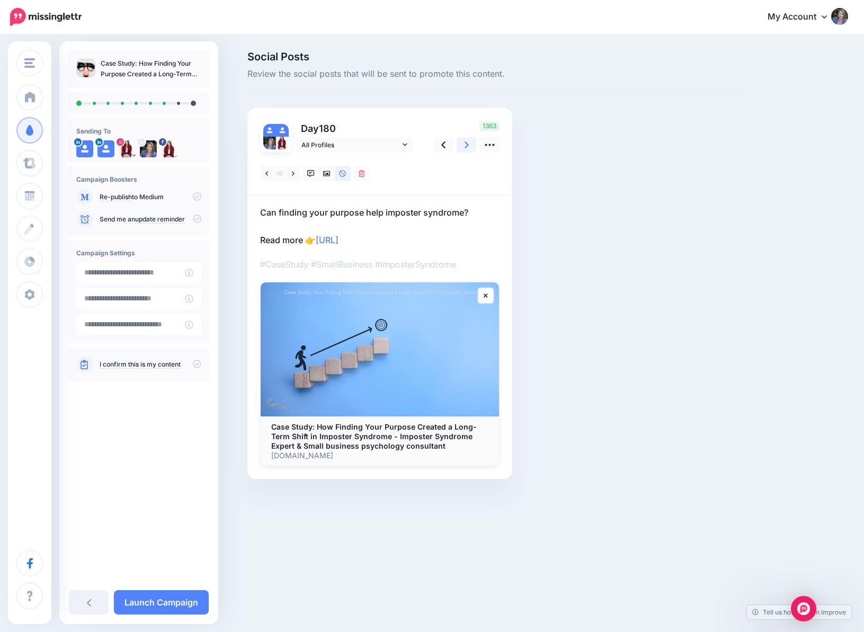
click at [466, 143] on icon at bounding box center [467, 144] width 4 height 7
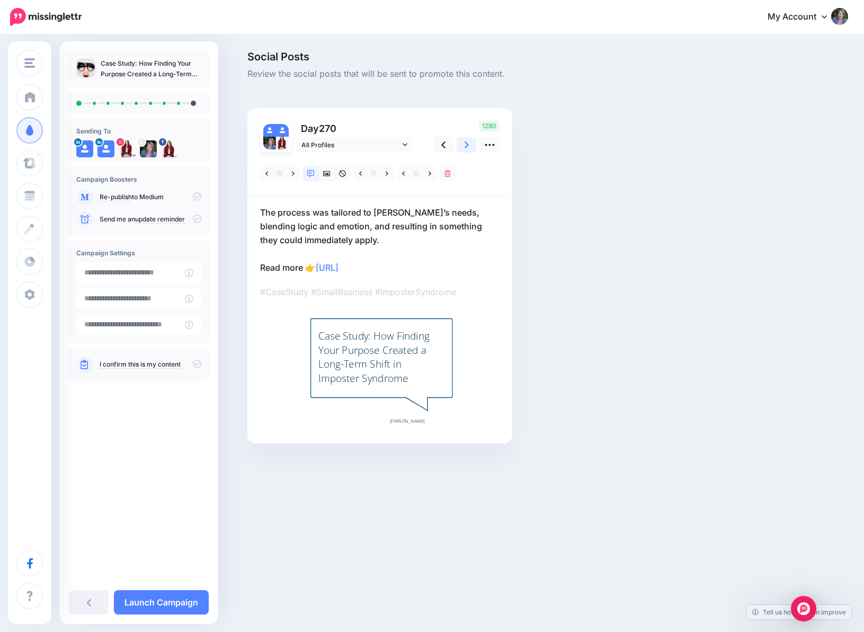
click at [466, 143] on icon at bounding box center [467, 144] width 4 height 7
click at [195, 197] on icon at bounding box center [197, 196] width 8 height 8
click at [192, 367] on p "I confirm this is my content" at bounding box center [151, 365] width 102 height 10
click at [194, 365] on icon at bounding box center [197, 364] width 8 height 8
click at [159, 606] on link "Launch Campaign" at bounding box center [161, 602] width 95 height 24
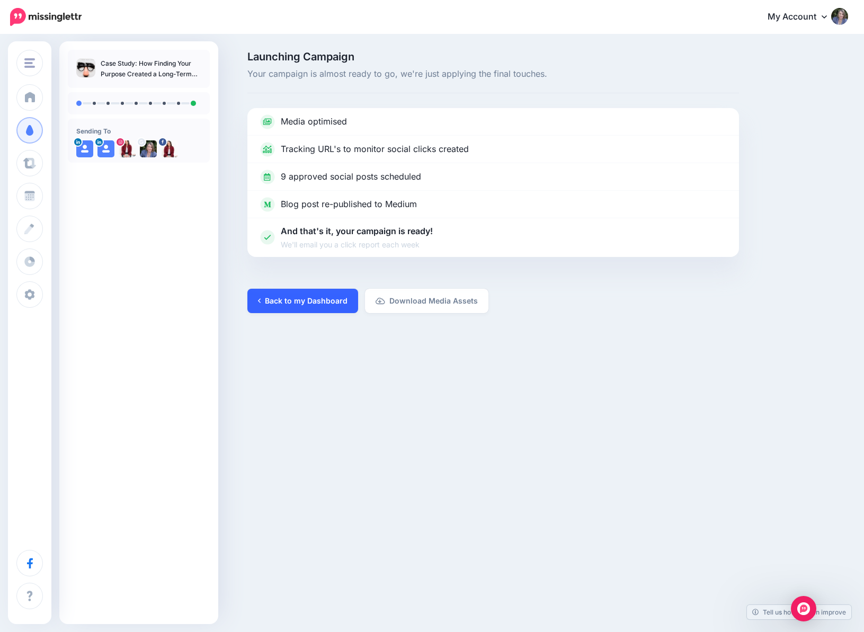
click at [300, 304] on link "Back to my Dashboard" at bounding box center [302, 301] width 111 height 24
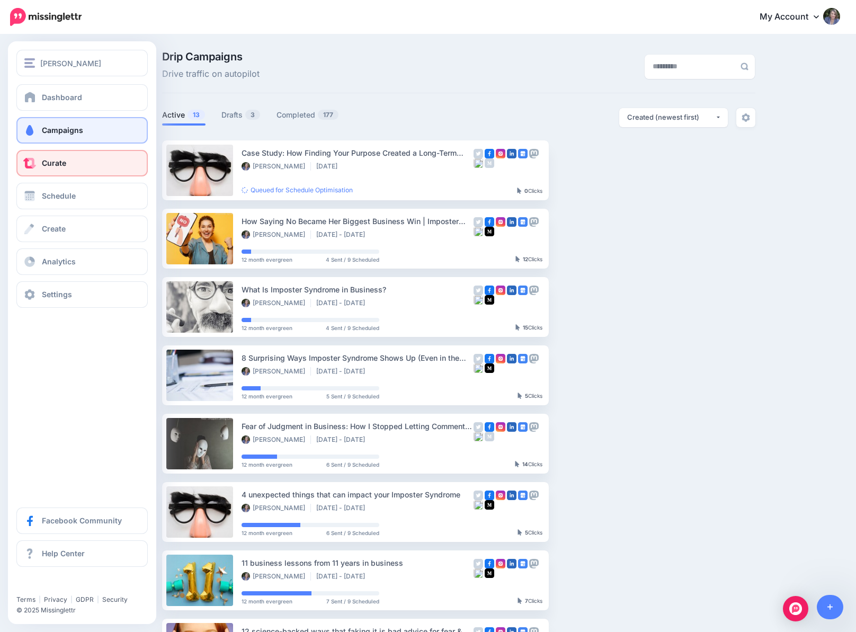
click at [40, 164] on link "Curate" at bounding box center [81, 163] width 131 height 26
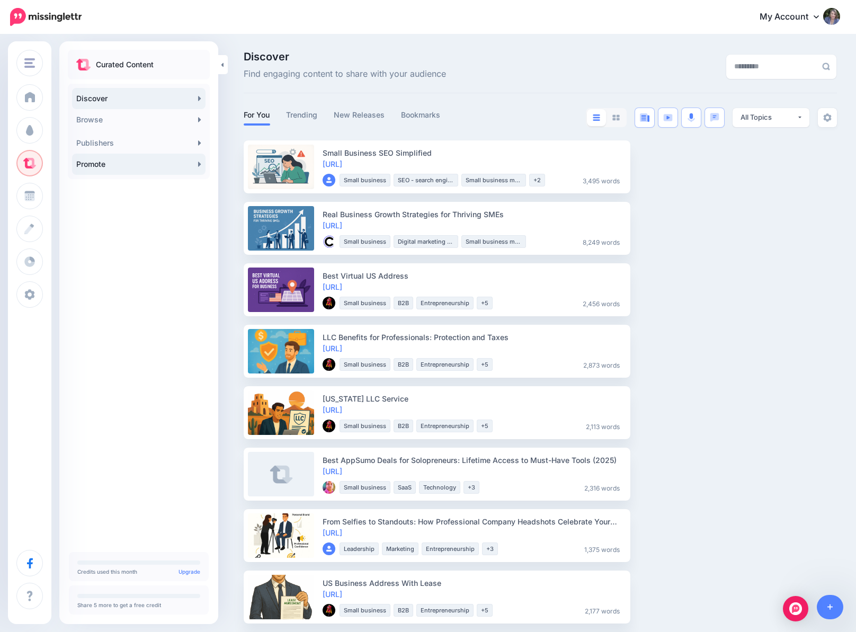
click at [127, 172] on link "Promote" at bounding box center [139, 164] width 134 height 21
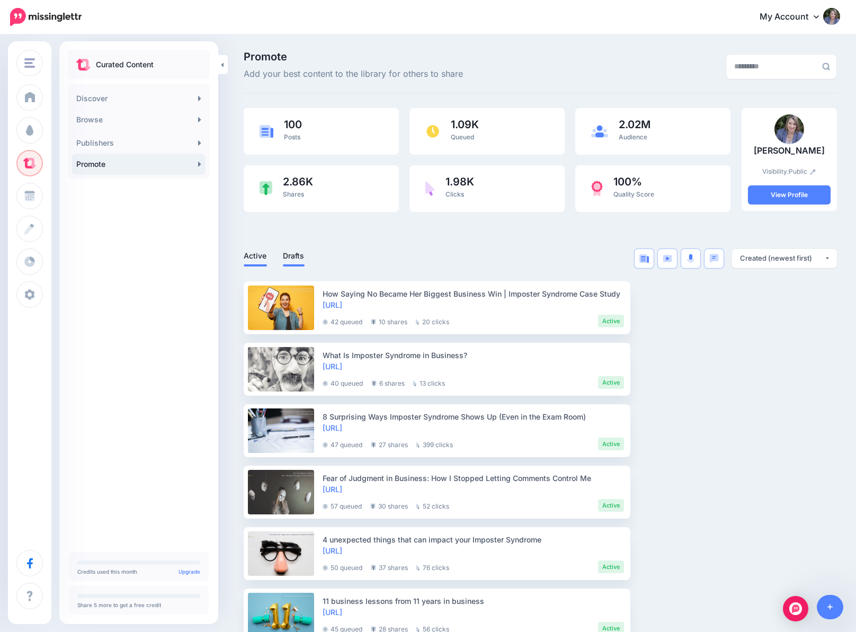
click at [296, 253] on link "Drafts" at bounding box center [294, 256] width 22 height 13
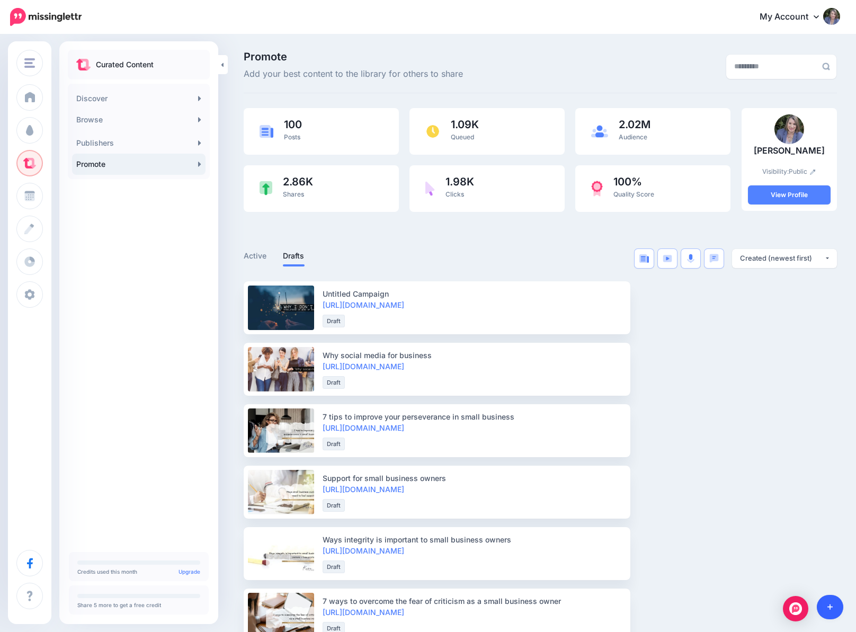
click at [837, 608] on link at bounding box center [830, 607] width 27 height 24
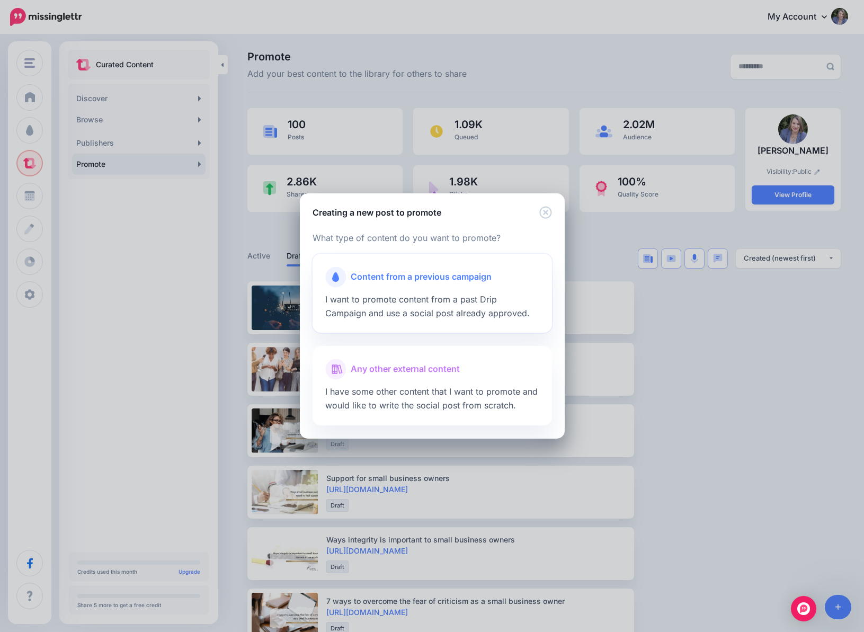
click at [489, 308] on div "Content from a previous campaign I want to promote content from a past Drip Cam…" at bounding box center [433, 293] width 240 height 79
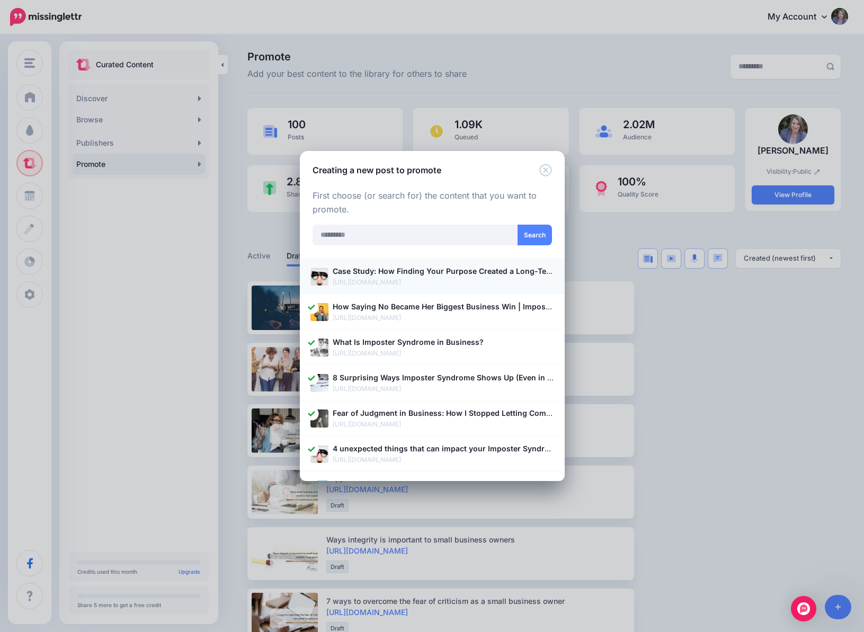
click at [475, 285] on p "[URL][DOMAIN_NAME]" at bounding box center [443, 282] width 221 height 11
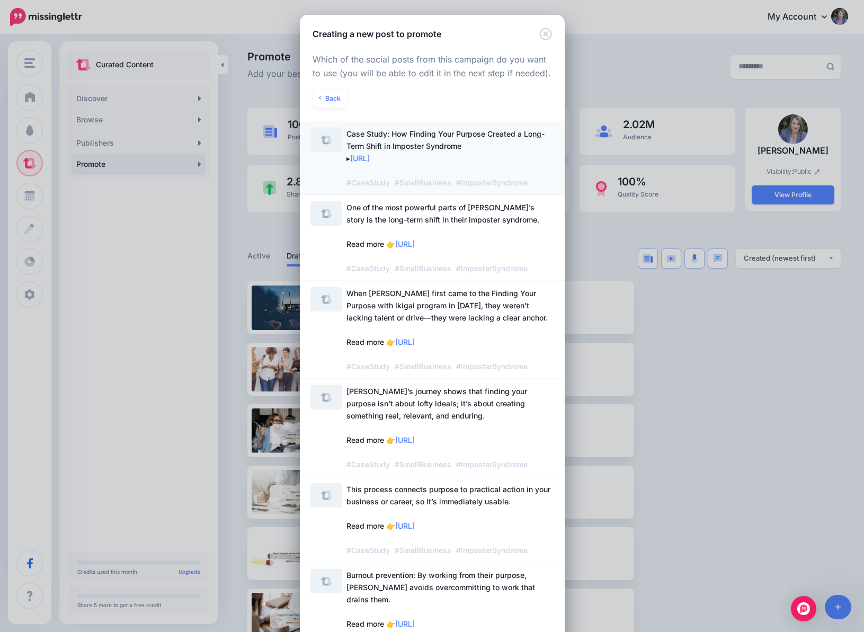
click at [420, 153] on span "Case Study: How Finding Your Purpose Created a Long-Term Shift in Imposter Synd…" at bounding box center [451, 158] width 208 height 61
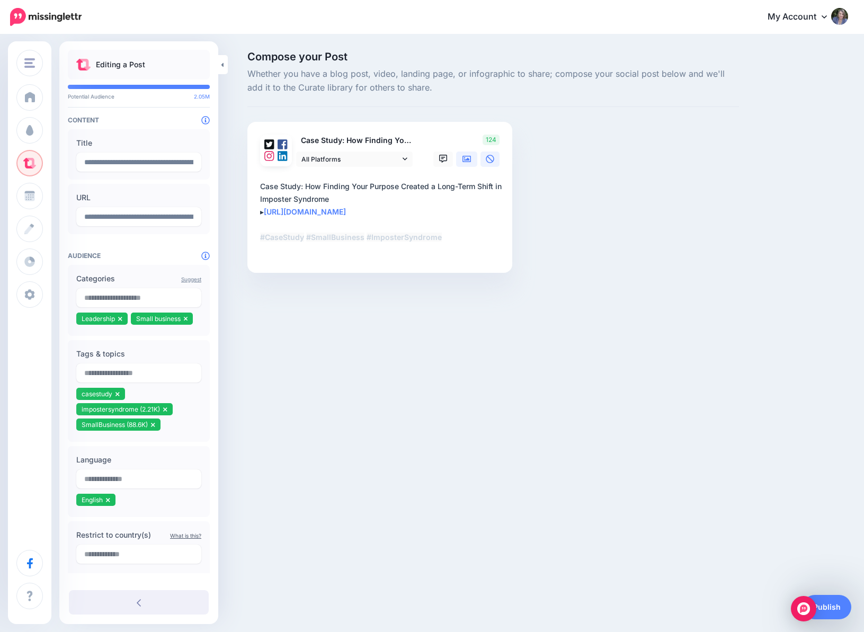
click at [468, 162] on icon at bounding box center [467, 159] width 8 height 6
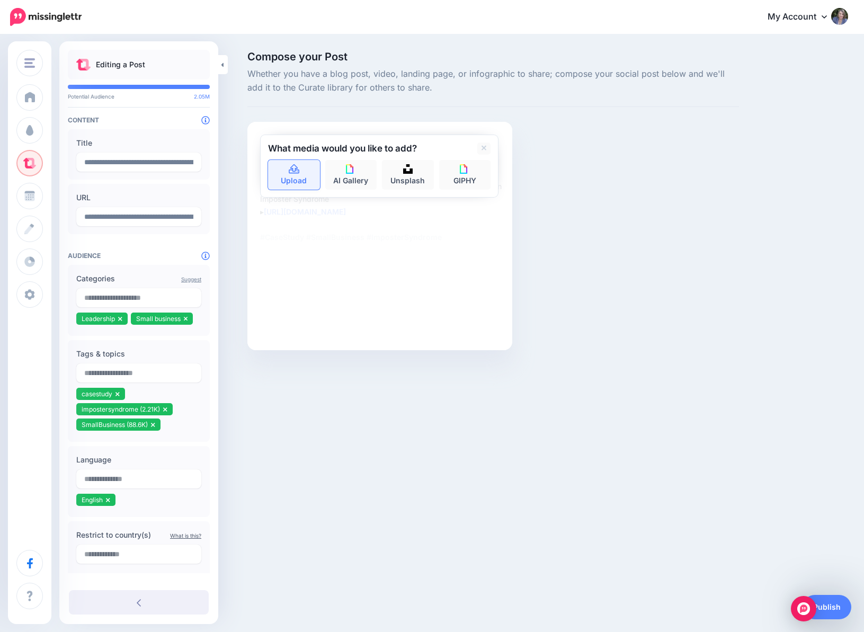
click at [284, 182] on link "Upload" at bounding box center [294, 175] width 52 height 30
type textarea "**********"
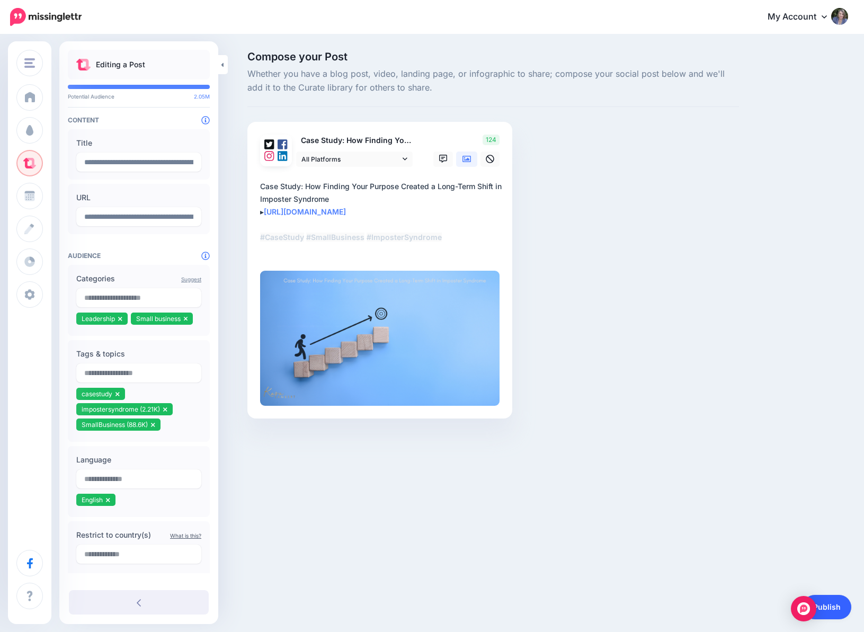
click at [834, 602] on link "Publish" at bounding box center [827, 607] width 49 height 24
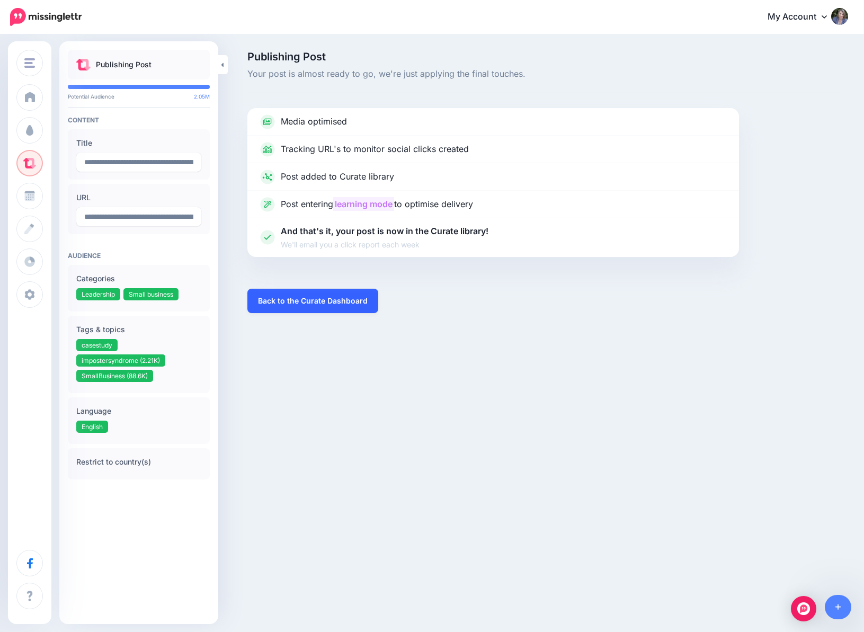
click at [344, 298] on link "Back to the Curate Dashboard" at bounding box center [312, 301] width 131 height 24
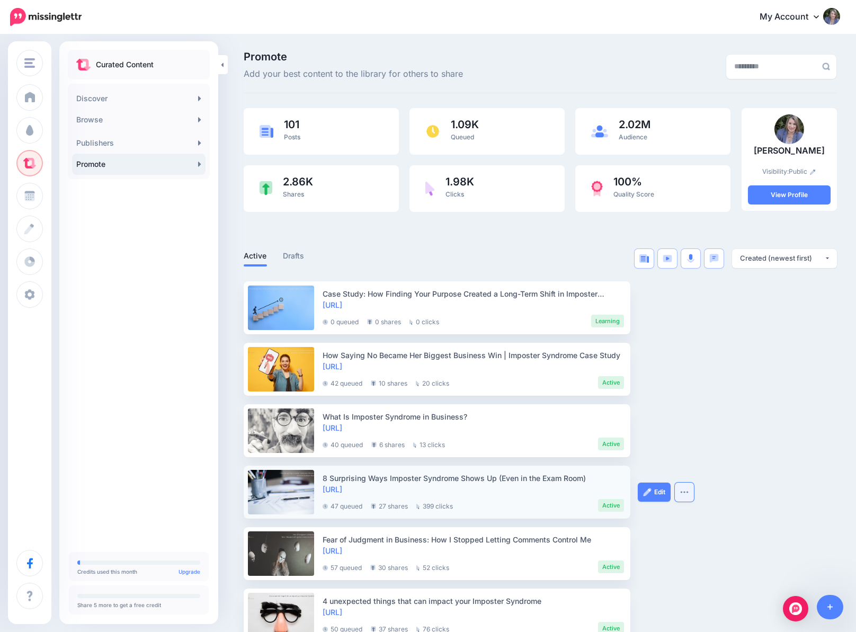
click at [687, 493] on img "button" at bounding box center [684, 492] width 8 height 3
click at [539, 488] on div "[URL]" at bounding box center [474, 489] width 302 height 11
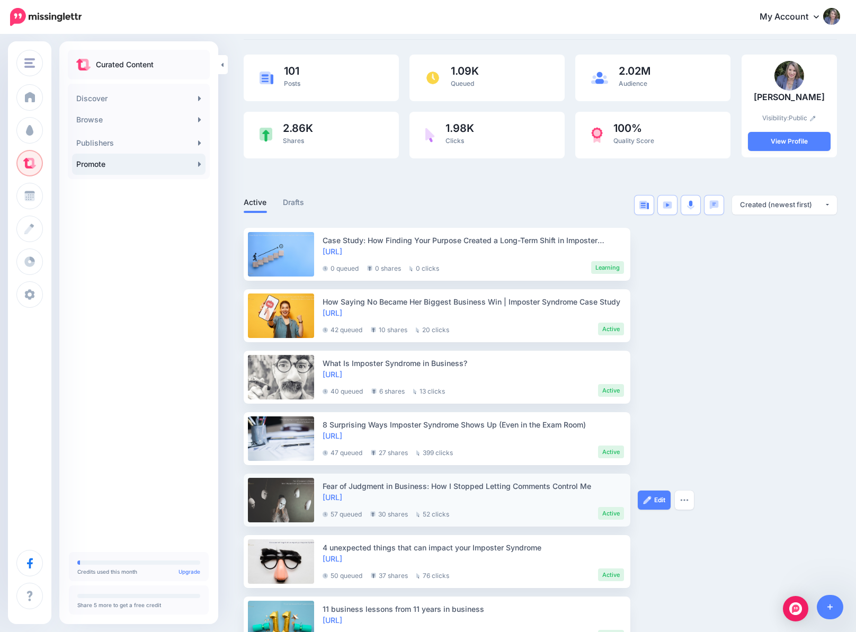
scroll to position [53, 0]
click at [545, 458] on div "47 queued 27 shares 399 clicks Active" at bounding box center [474, 450] width 302 height 17
click at [687, 440] on img "button" at bounding box center [684, 439] width 8 height 3
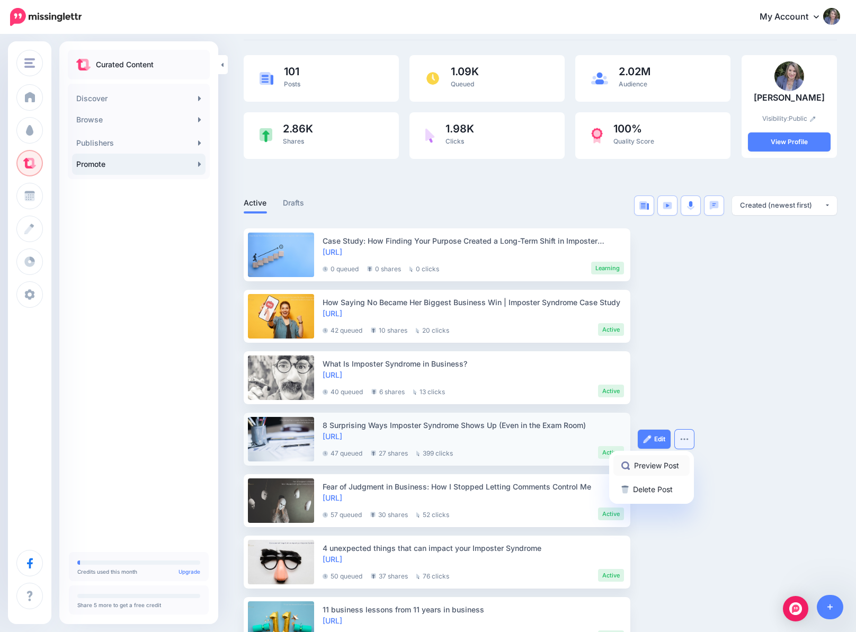
click at [677, 465] on link "Preview Post" at bounding box center [652, 465] width 76 height 21
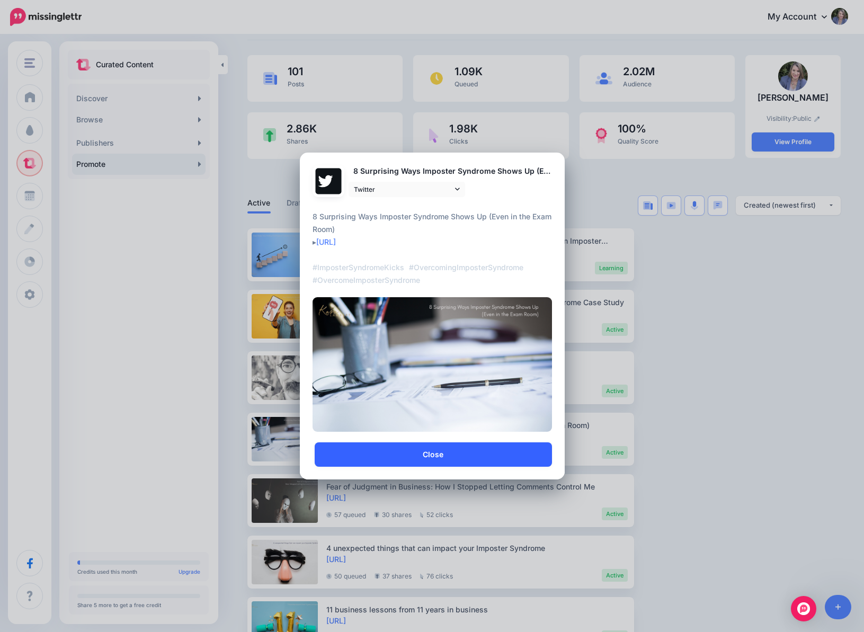
click at [476, 447] on link "Close" at bounding box center [433, 454] width 237 height 24
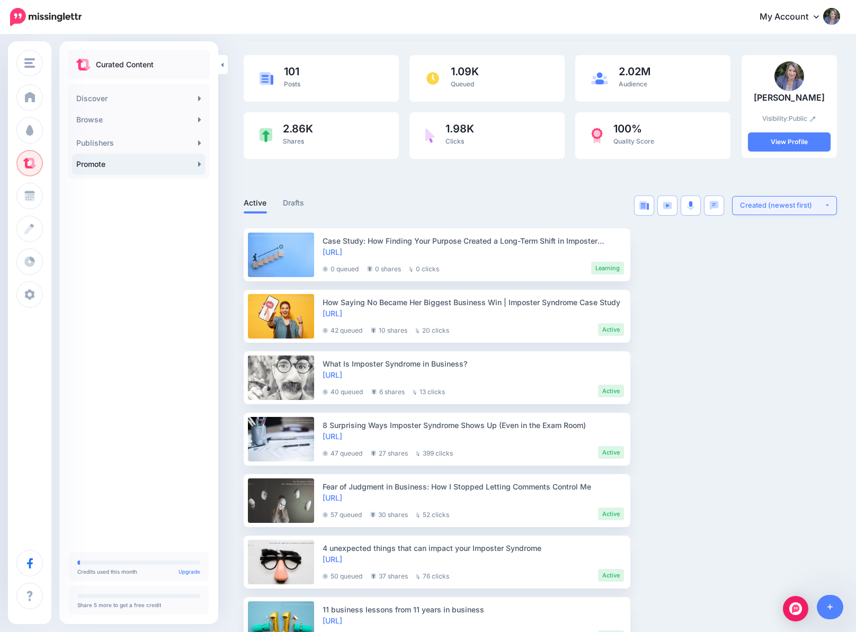
click at [788, 210] on div "Created (newest first)" at bounding box center [782, 205] width 84 height 10
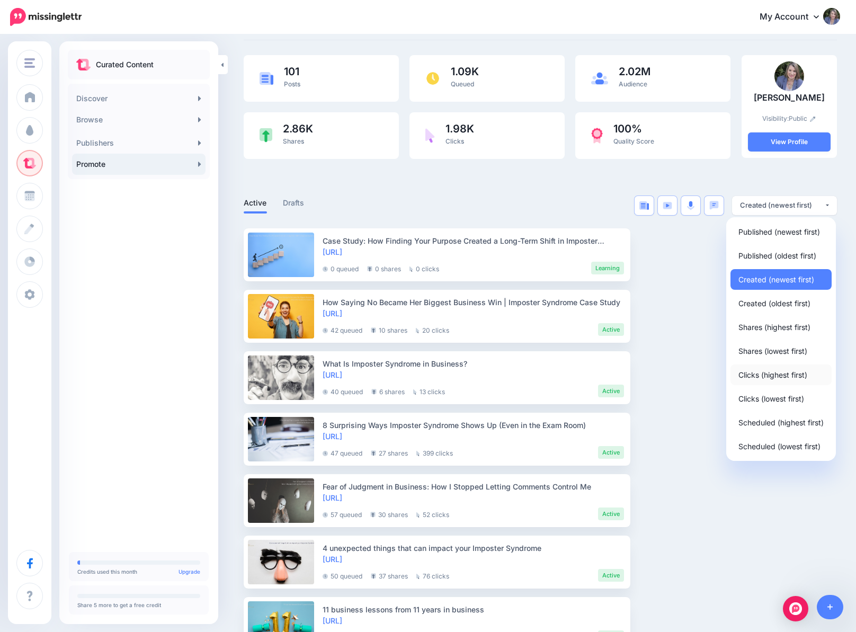
click at [773, 371] on span "Clicks (highest first)" at bounding box center [773, 374] width 69 height 13
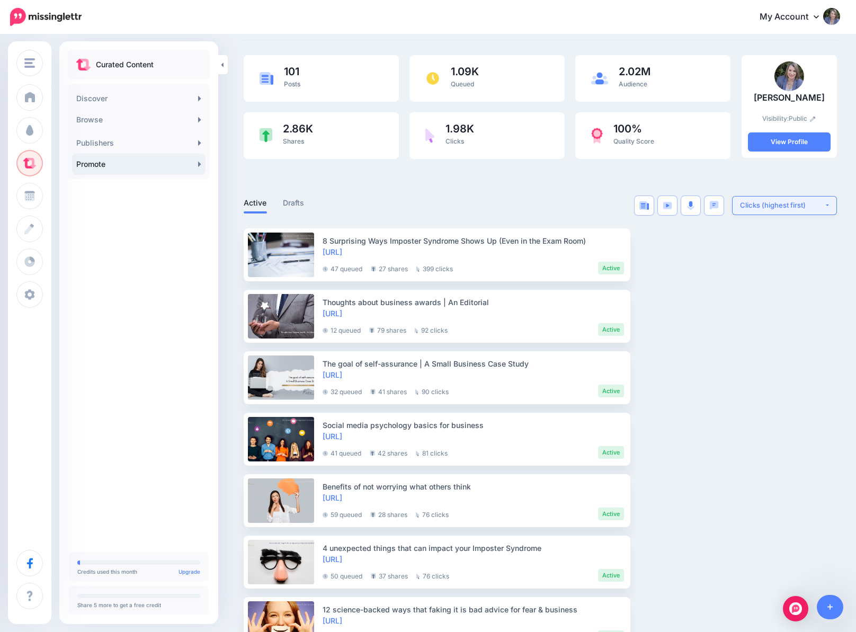
click at [790, 202] on div "Clicks (highest first)" at bounding box center [782, 205] width 84 height 10
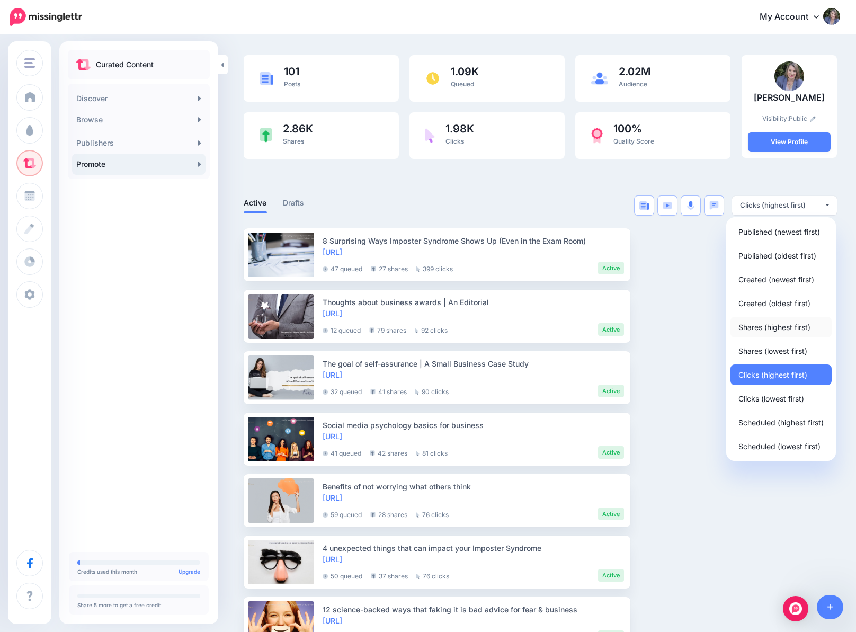
click at [776, 329] on span "Shares (highest first)" at bounding box center [775, 327] width 72 height 13
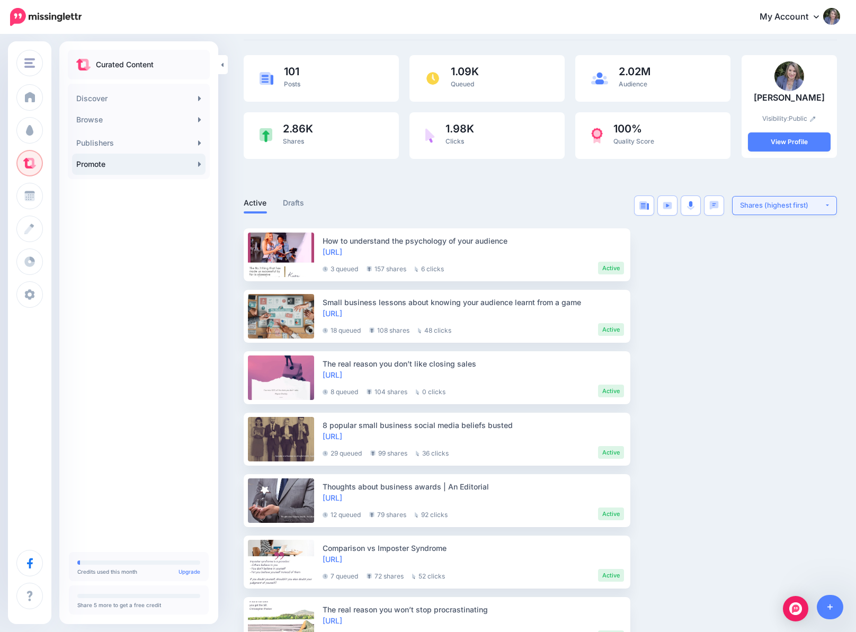
click at [785, 209] on div "Shares (highest first)" at bounding box center [782, 205] width 84 height 10
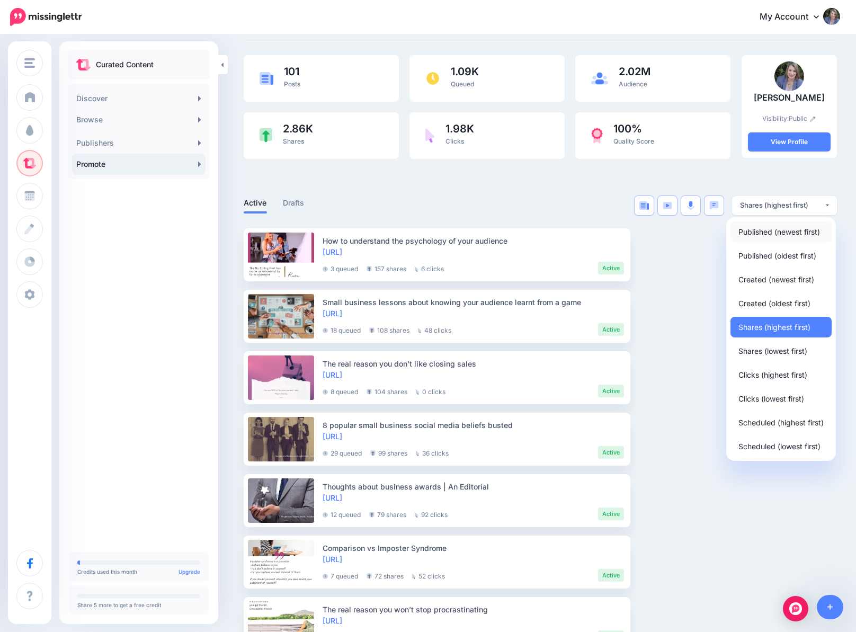
click at [778, 231] on span "Published (newest first)" at bounding box center [780, 231] width 82 height 13
select select "**********"
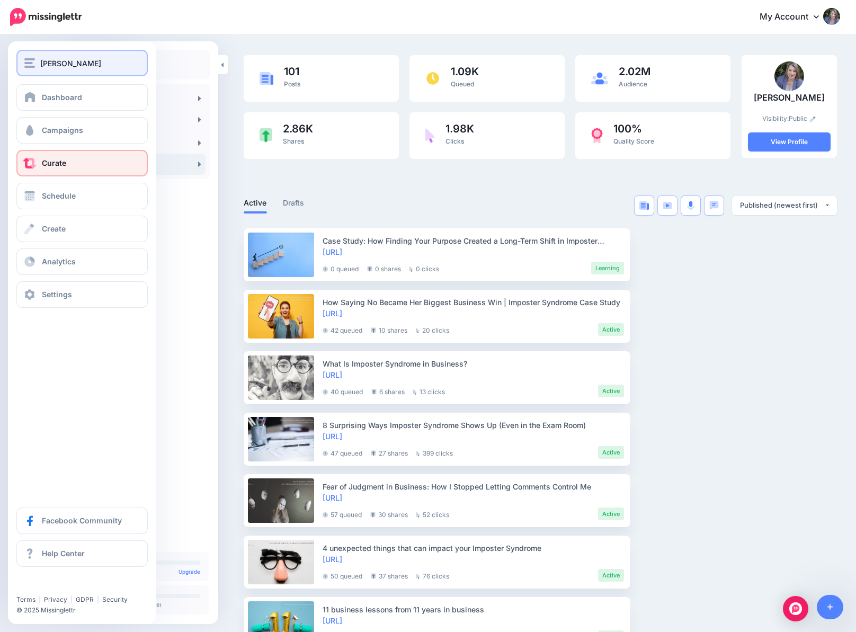
click at [79, 59] on span "[PERSON_NAME]" at bounding box center [70, 63] width 61 height 12
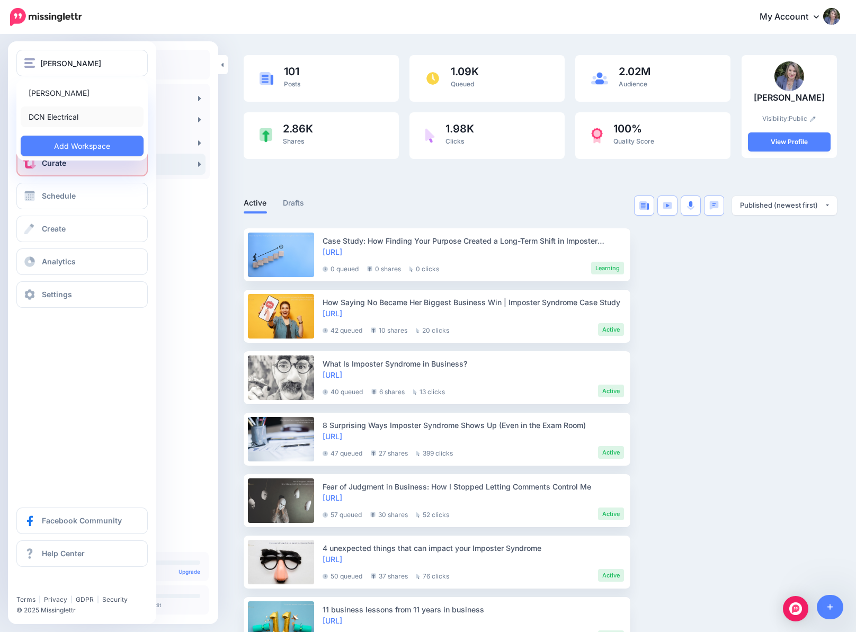
click at [69, 116] on link "DCN Electrical" at bounding box center [82, 117] width 123 height 21
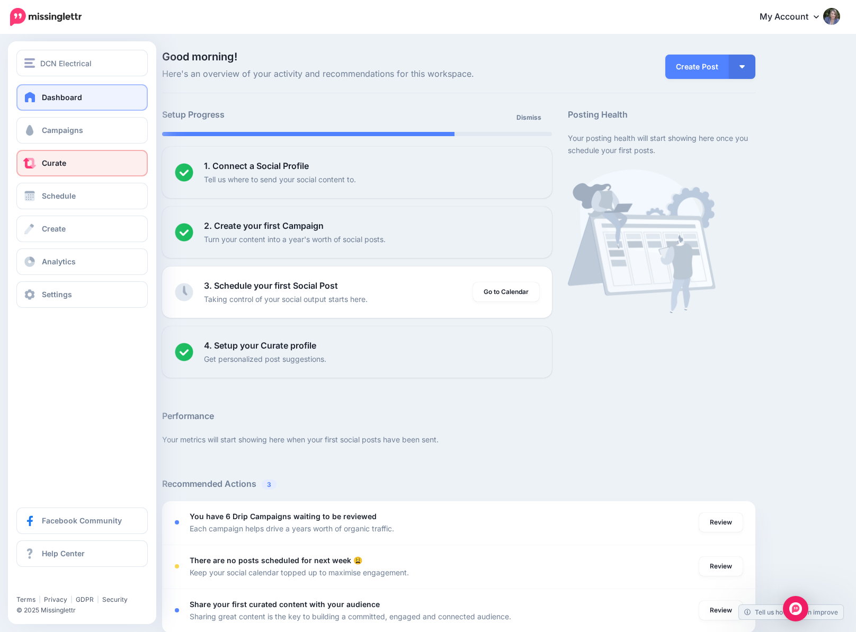
click at [71, 164] on link "Curate" at bounding box center [81, 163] width 131 height 26
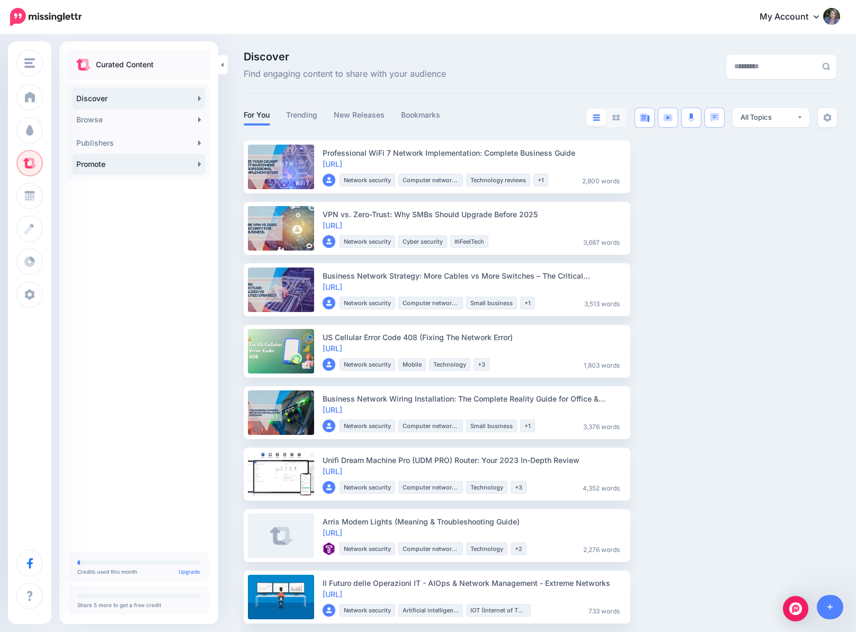
click at [101, 172] on link "Promote" at bounding box center [139, 164] width 134 height 21
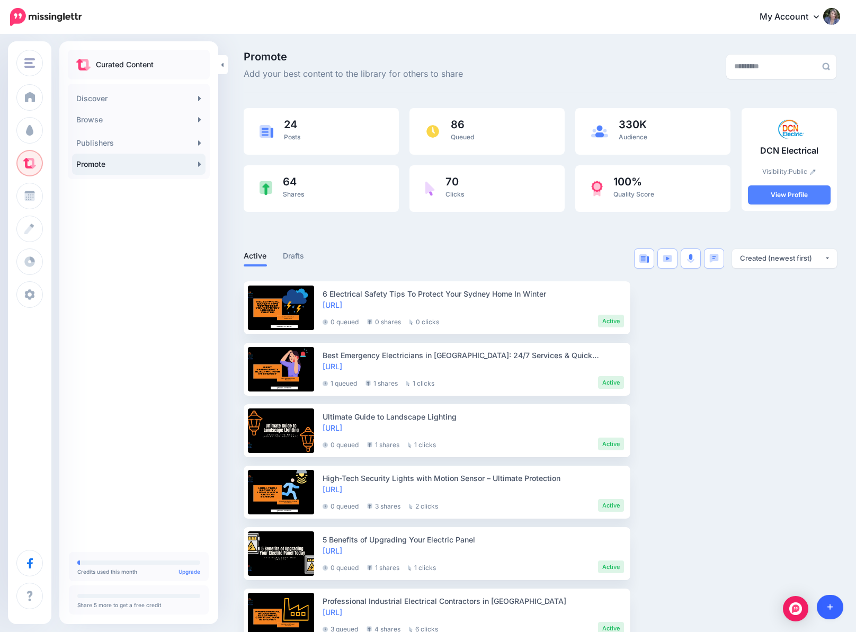
click at [832, 608] on icon at bounding box center [831, 607] width 6 height 7
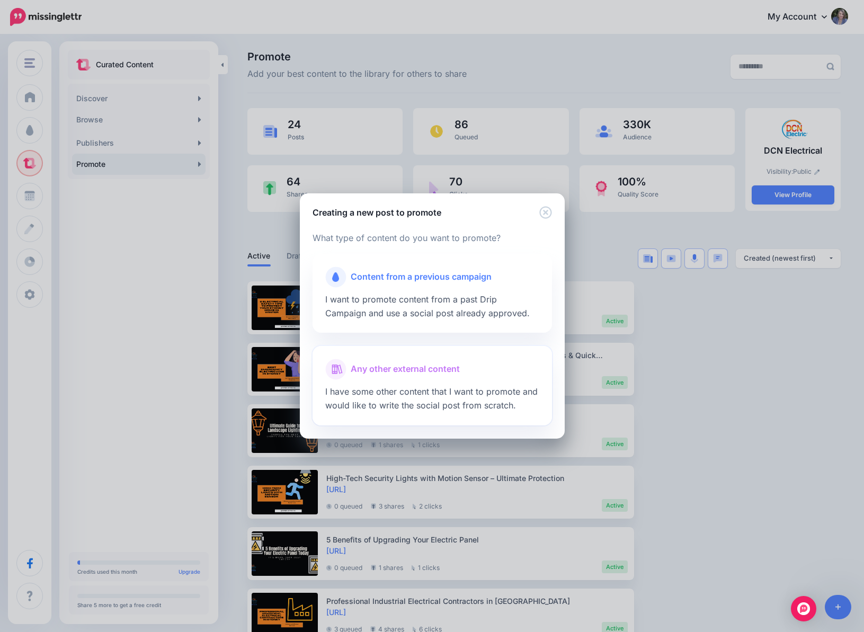
click at [416, 382] on div at bounding box center [432, 382] width 214 height 5
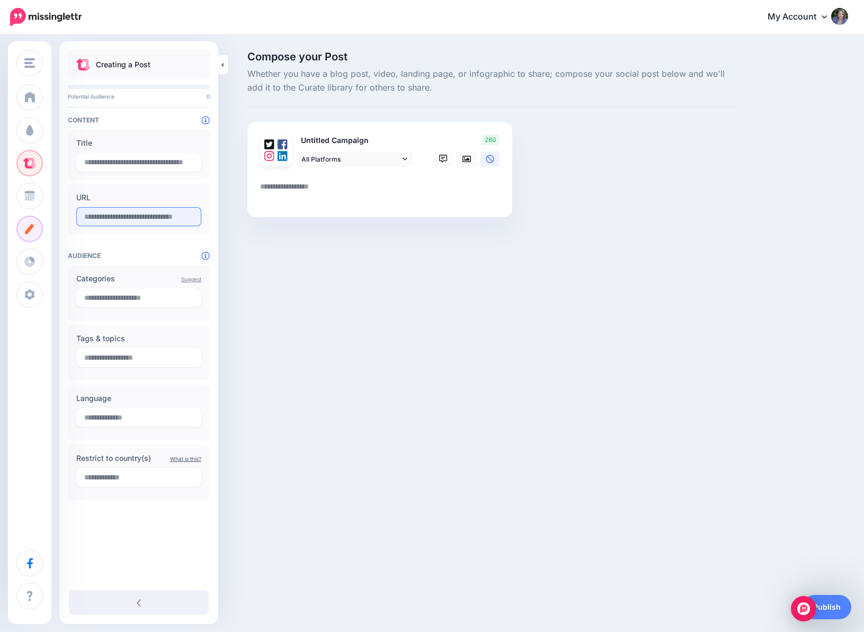
paste input "**********"
type input "**********"
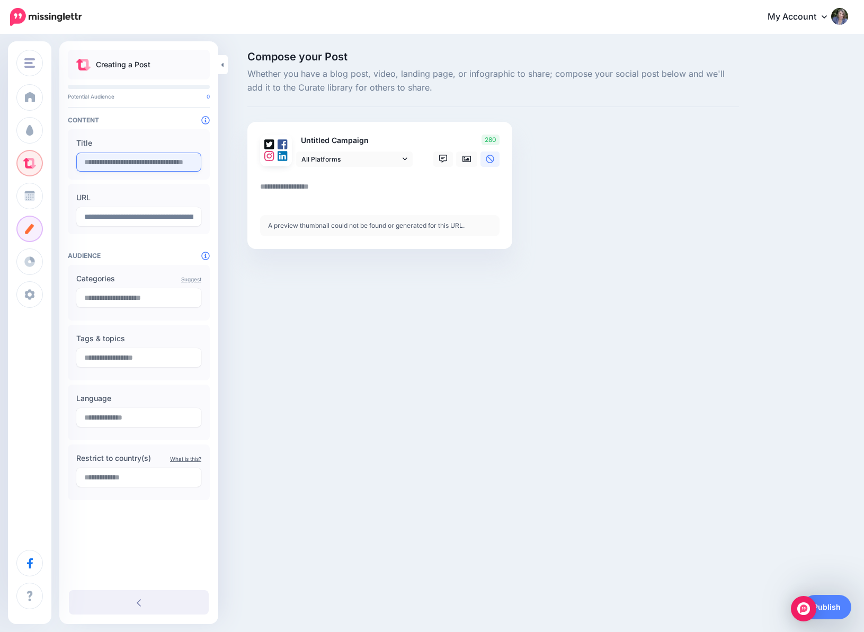
paste input "**********"
type input "**********"
paste textarea "**********"
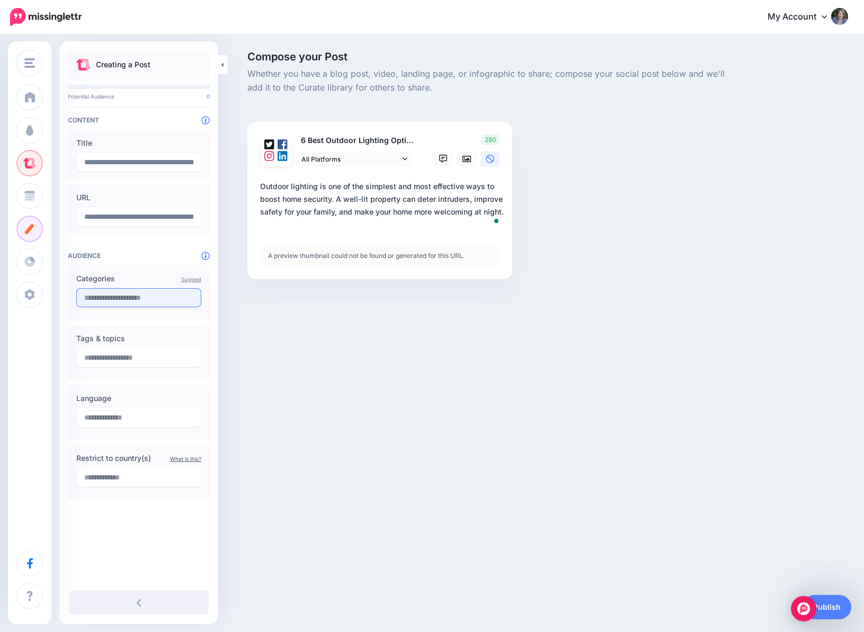
type textarea "**********"
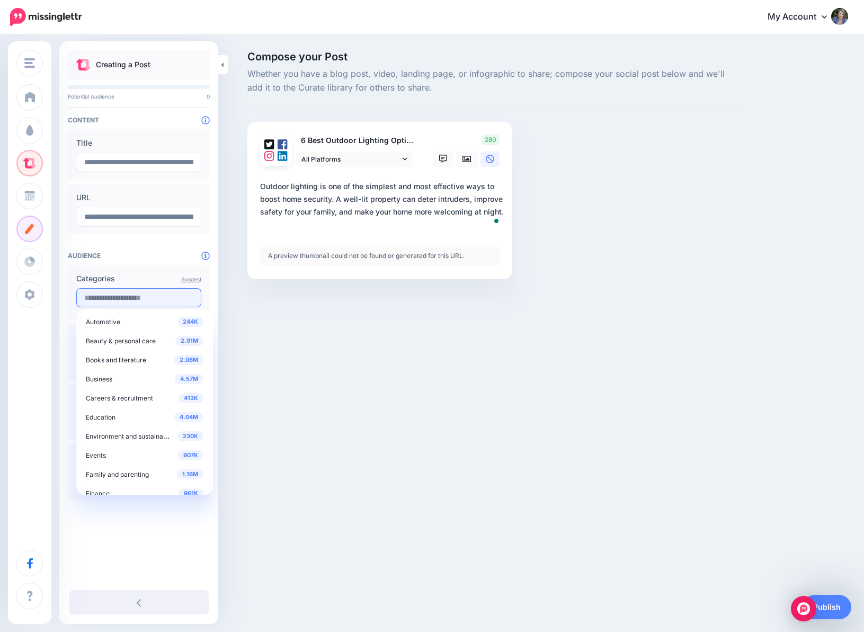
click at [151, 297] on input "text" at bounding box center [138, 297] width 125 height 19
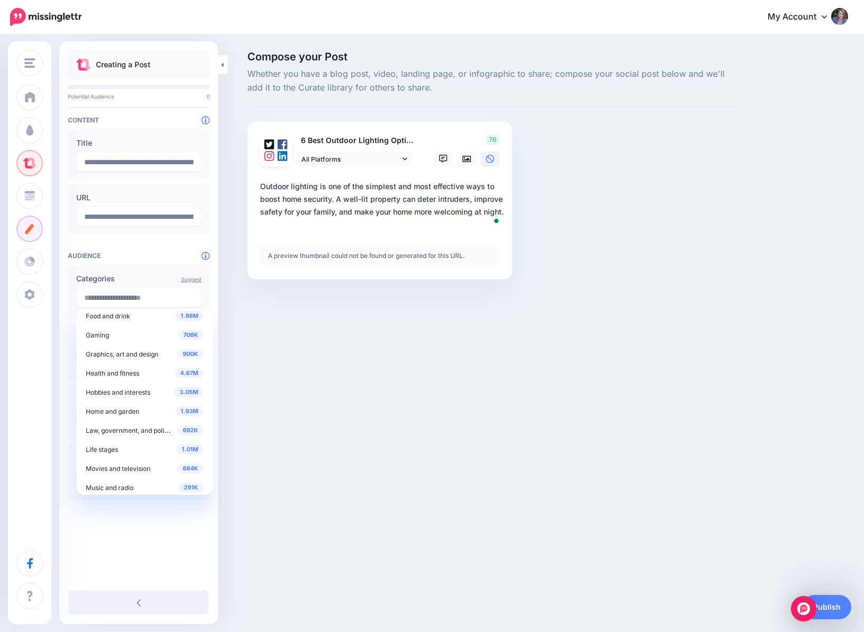
scroll to position [214, 0]
click at [135, 391] on span "Home and garden" at bounding box center [113, 394] width 54 height 8
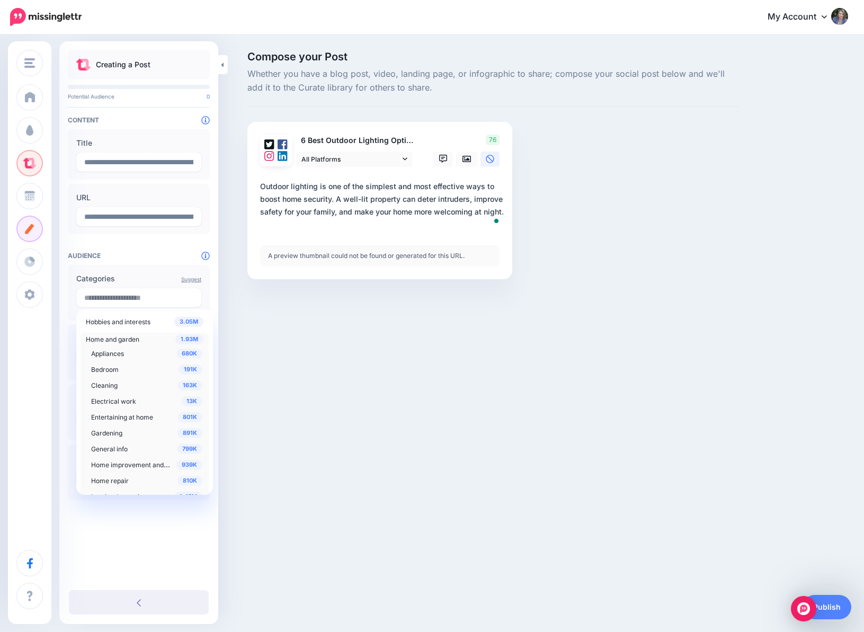
click at [126, 464] on span "Home improvement and DIY" at bounding box center [133, 464] width 85 height 9
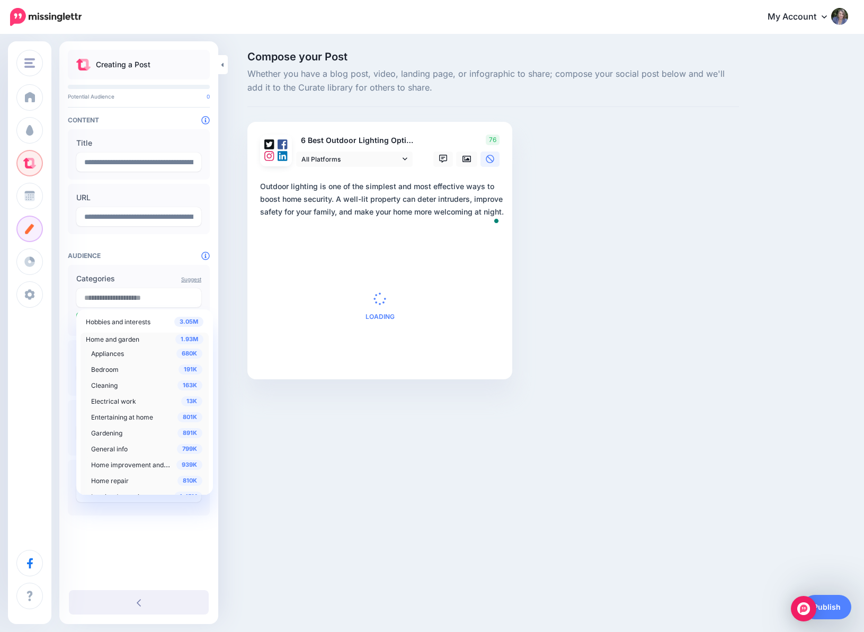
click at [114, 400] on span "Electrical work" at bounding box center [113, 401] width 45 height 8
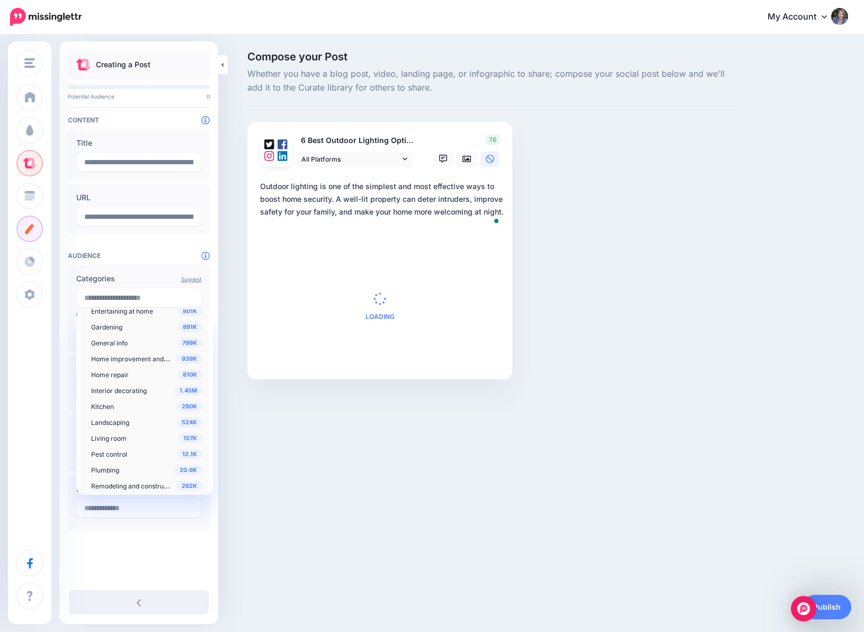
click at [116, 484] on span "Remodeling and construction" at bounding box center [134, 485] width 87 height 9
click at [215, 515] on div "**********" at bounding box center [138, 304] width 159 height 509
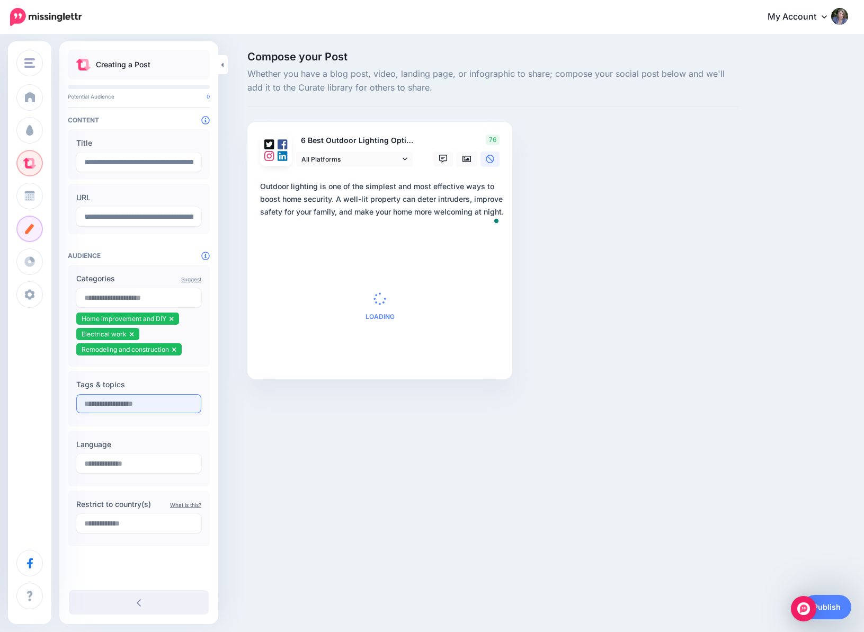
click at [139, 402] on input "text" at bounding box center [138, 403] width 125 height 19
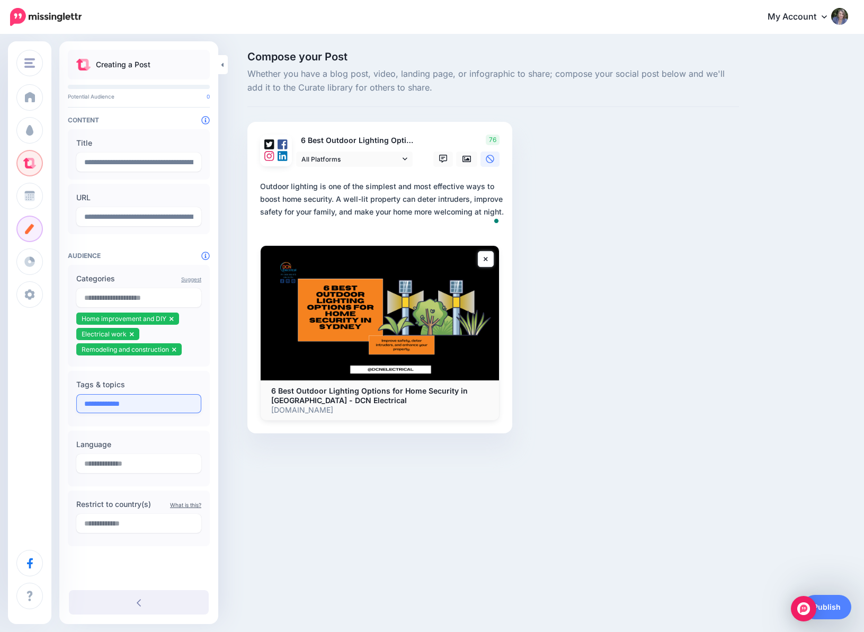
type input "**********"
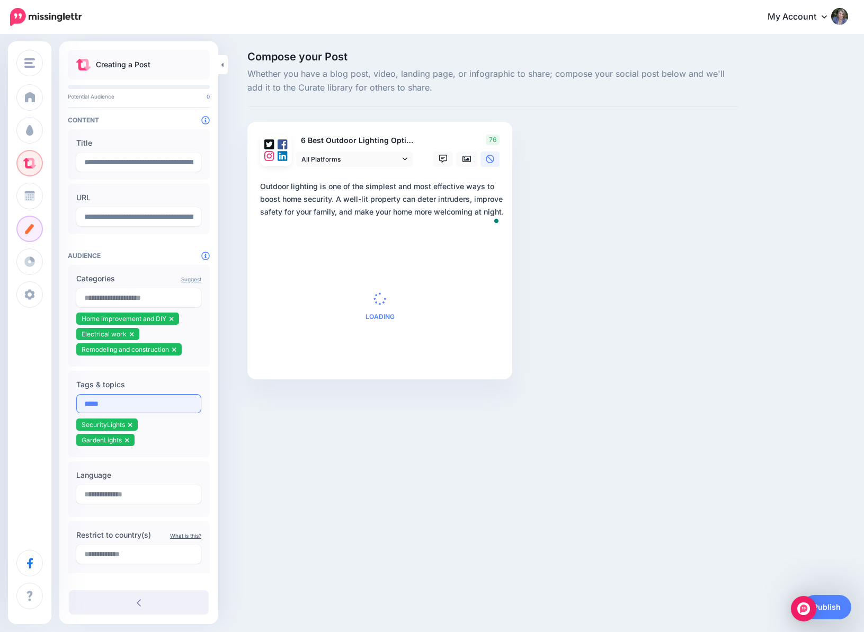
type input "******"
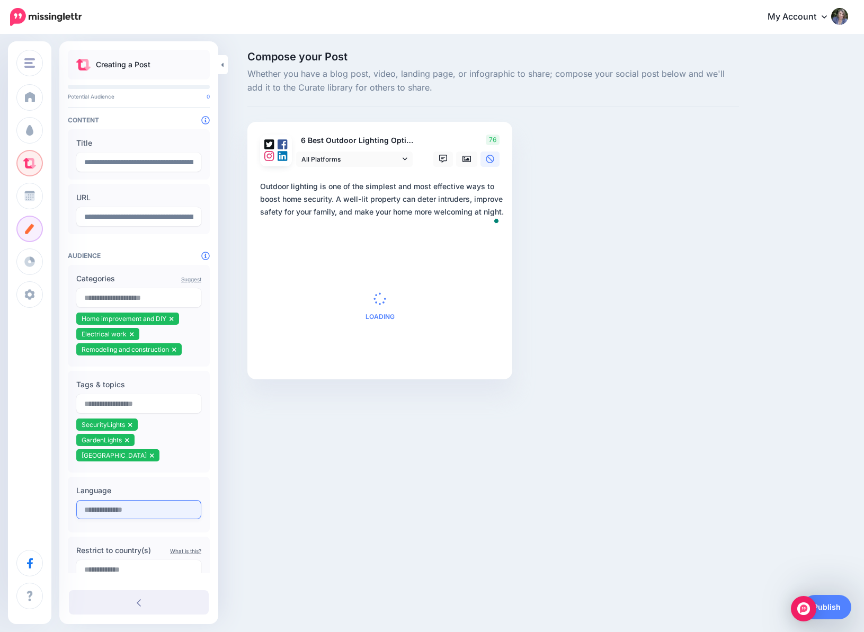
click at [124, 500] on input "text" at bounding box center [138, 509] width 125 height 19
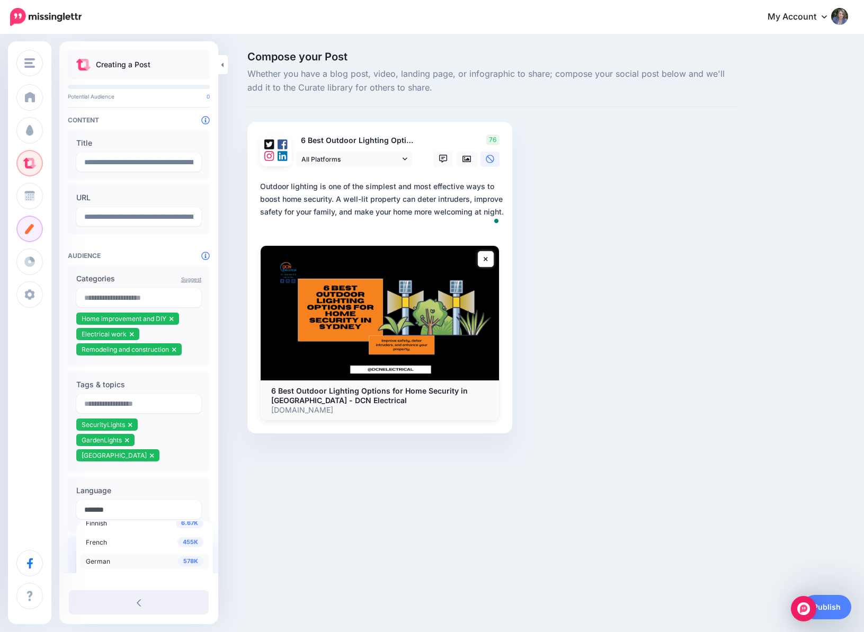
scroll to position [53, 0]
type input "*******"
click at [118, 551] on div "19.3M English" at bounding box center [145, 557] width 118 height 13
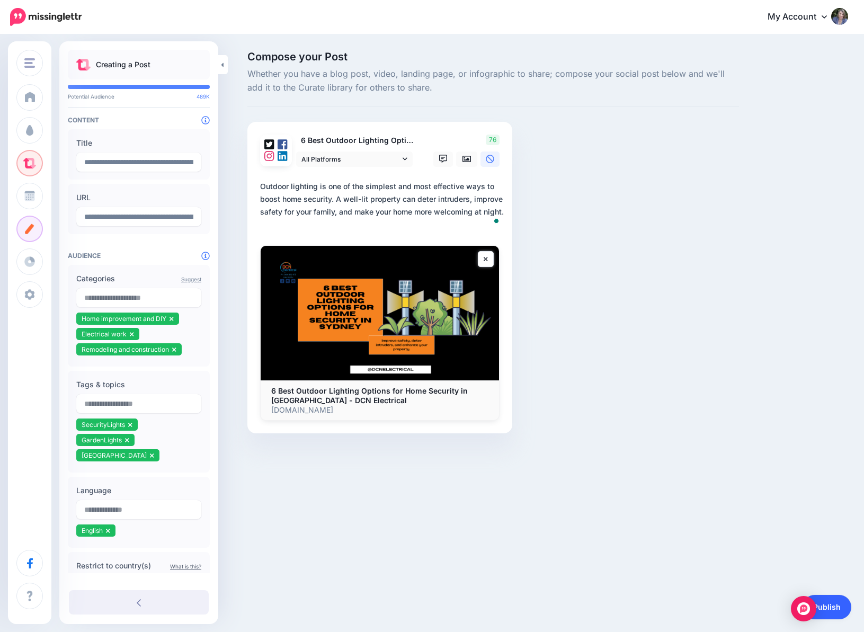
click at [846, 606] on link "Publish" at bounding box center [827, 607] width 49 height 24
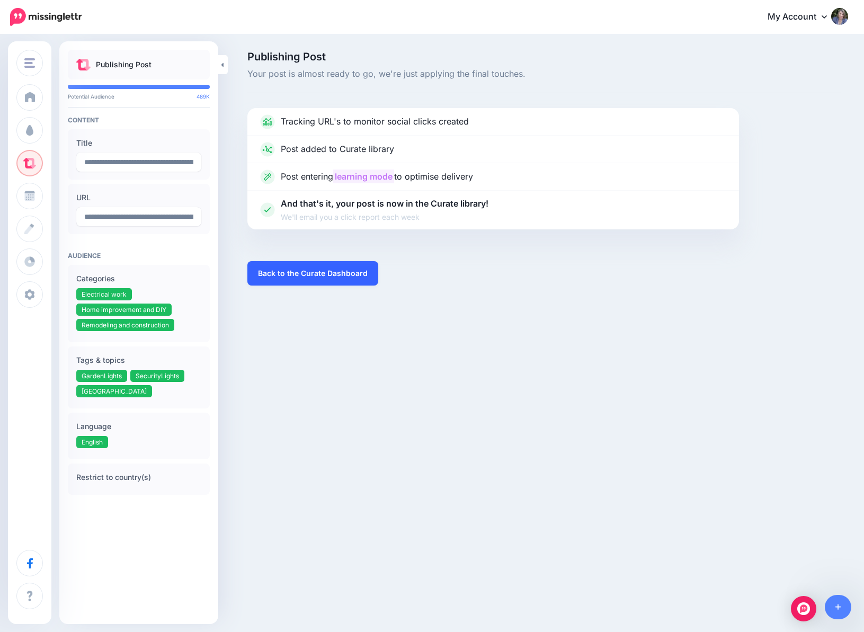
click at [324, 265] on link "Back to the Curate Dashboard" at bounding box center [312, 273] width 131 height 24
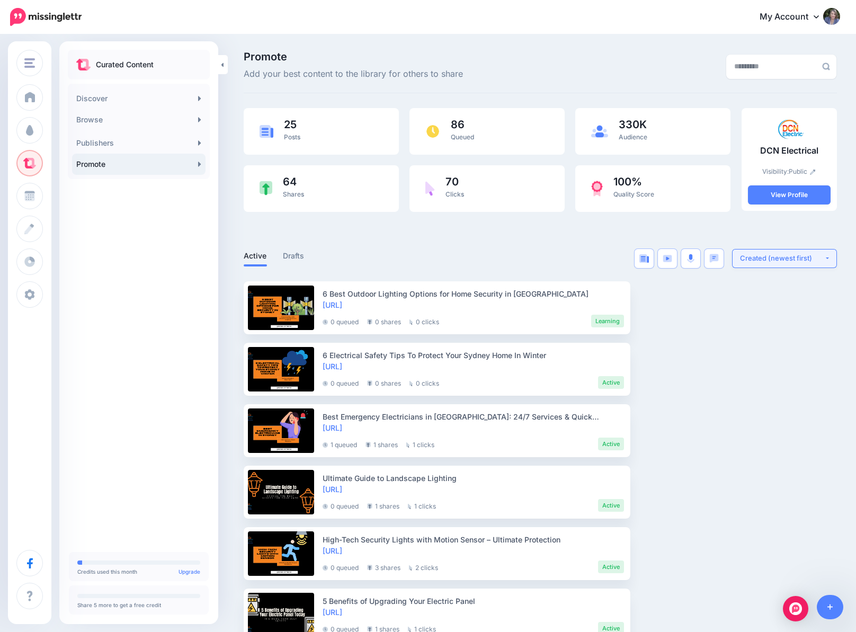
click at [786, 259] on div "Created (newest first)" at bounding box center [782, 258] width 84 height 10
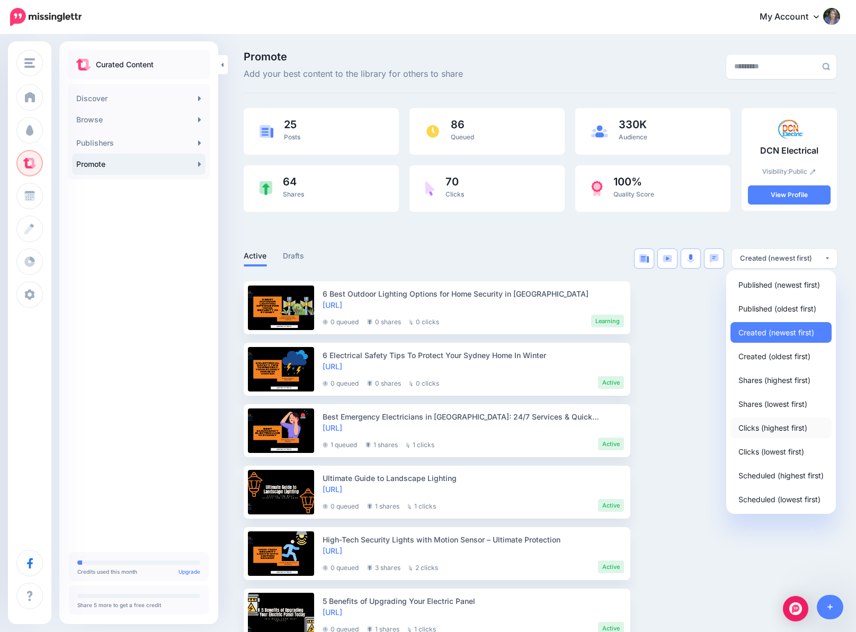
click at [780, 429] on span "Clicks (highest first)" at bounding box center [773, 427] width 69 height 13
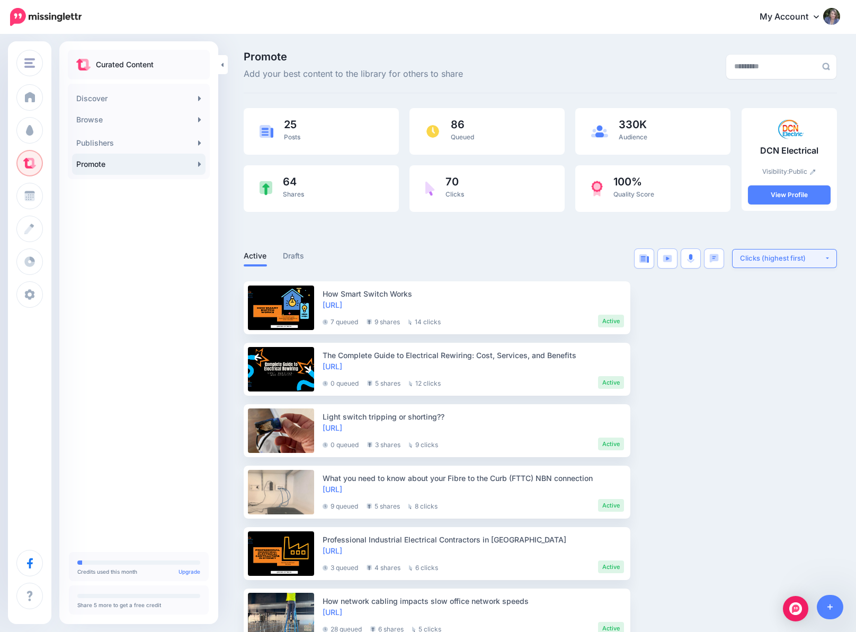
click at [789, 255] on div "Clicks (highest first)" at bounding box center [782, 258] width 84 height 10
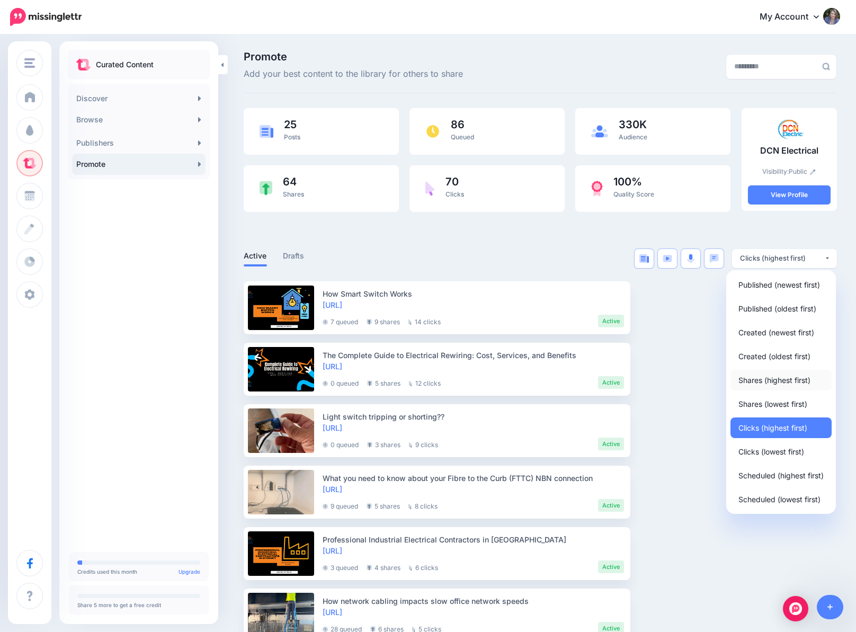
click at [773, 380] on span "Shares (highest first)" at bounding box center [775, 380] width 72 height 13
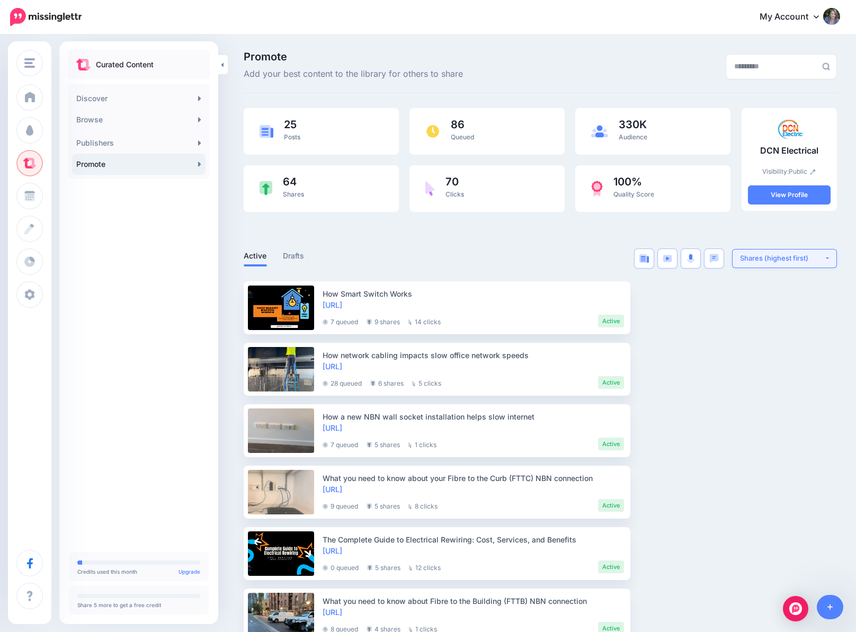
click at [780, 258] on div "Shares (highest first)" at bounding box center [782, 258] width 84 height 10
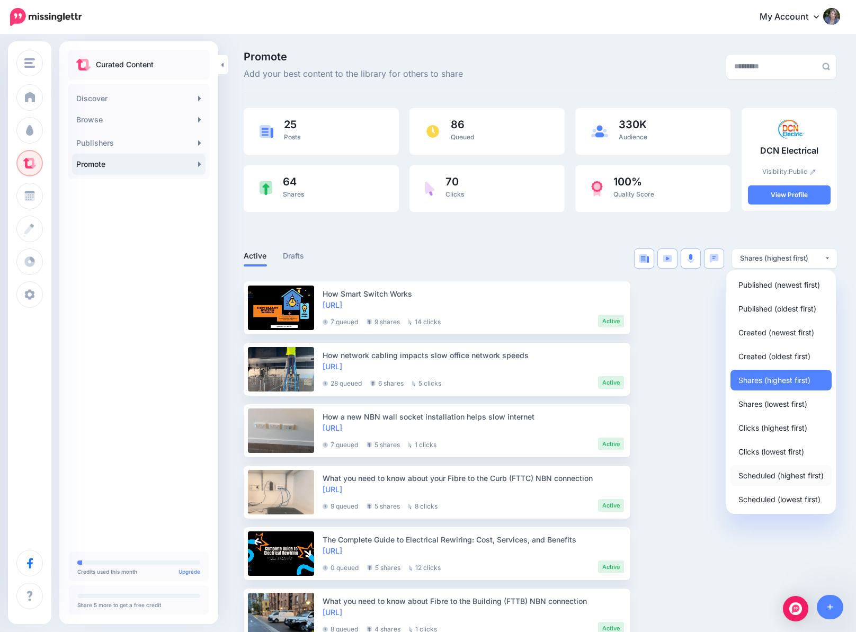
click at [774, 473] on span "Scheduled (highest first)" at bounding box center [781, 475] width 85 height 13
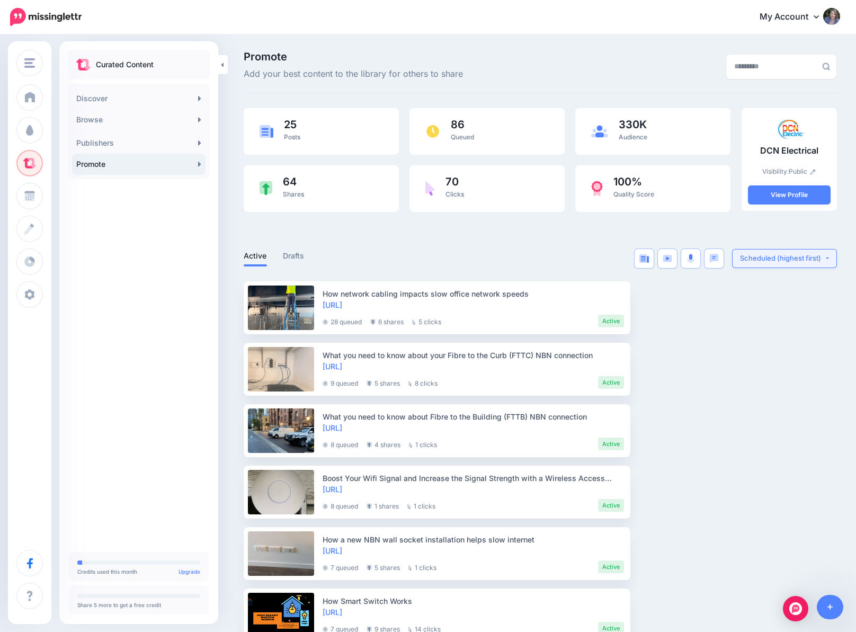
click at [775, 260] on div "Scheduled (highest first)" at bounding box center [782, 258] width 84 height 10
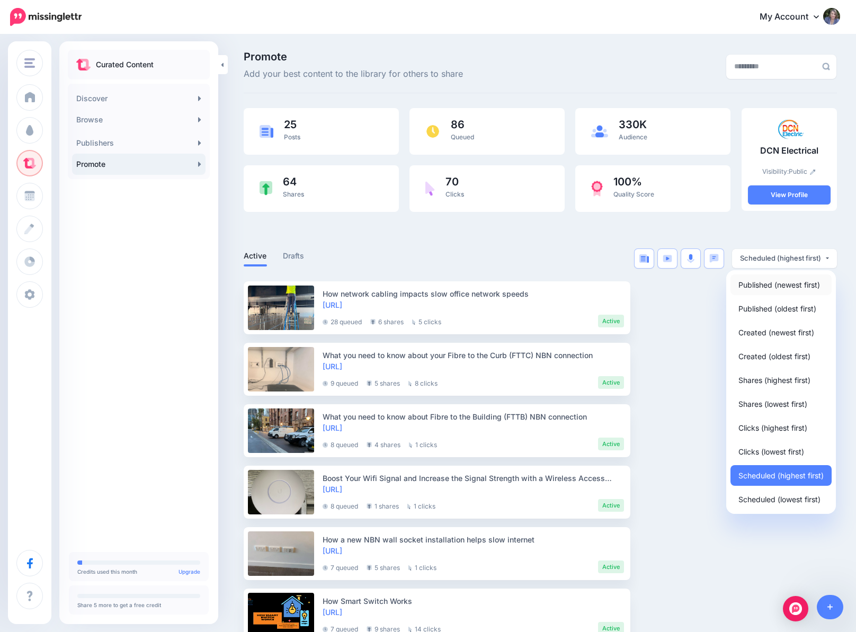
click at [759, 287] on span "Published (newest first)" at bounding box center [780, 284] width 82 height 13
select select "**********"
